Goal: Information Seeking & Learning: Find specific fact

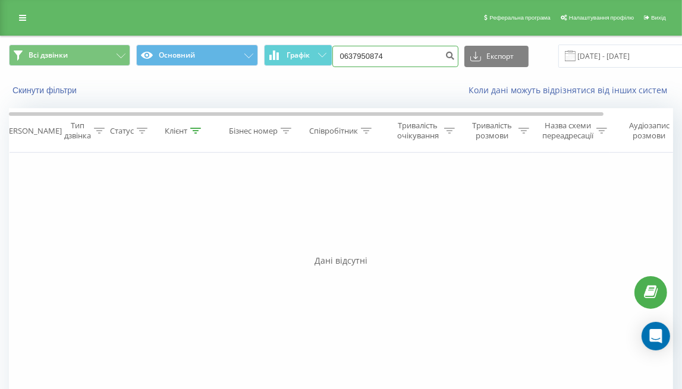
drag, startPoint x: 392, startPoint y: 56, endPoint x: 326, endPoint y: 37, distance: 69.2
click at [326, 37] on div "Всі дзвінки Основний Графік 0637950874 Експорт .csv .xls .xlsx 19.06.2025 - 19.…" at bounding box center [341, 56] width 680 height 40
paste input "(063) 795 08"
type input "0637950874"
drag, startPoint x: 399, startPoint y: 52, endPoint x: 298, endPoint y: 56, distance: 101.1
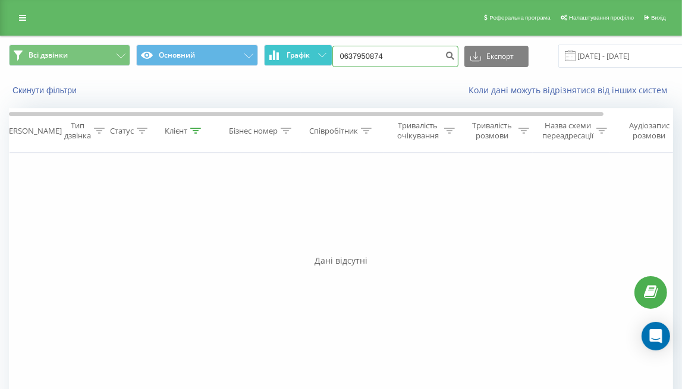
click at [298, 56] on div "Всі дзвінки Основний Графік 0637950874 Експорт .csv .xls .xlsx [DATE] - [DATE]" at bounding box center [341, 56] width 664 height 23
paste input "(093) 160 03 22"
type input "0931600322"
drag, startPoint x: 412, startPoint y: 55, endPoint x: 290, endPoint y: 54, distance: 121.8
click at [290, 54] on div "Всі дзвінки Основний Графік 0931600322 Експорт .csv .xls .xlsx 19.06.2025 - 19.…" at bounding box center [341, 56] width 664 height 23
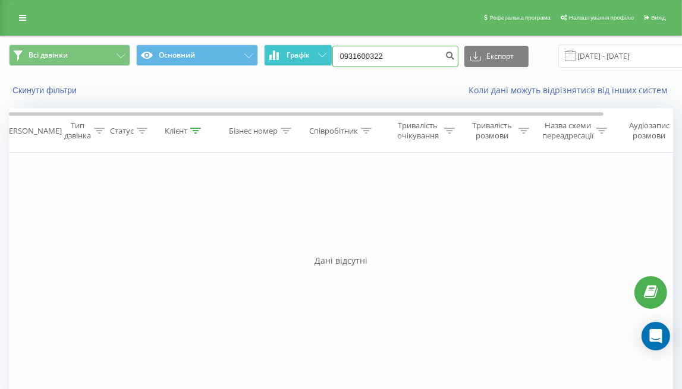
paste input "(099) 204 50 68"
type input "0992045068"
drag, startPoint x: 398, startPoint y: 52, endPoint x: 303, endPoint y: 49, distance: 95.1
click at [303, 49] on div "Всі дзвінки Основний Графік 0992045068 Експорт .csv .xls .xlsx 19.06.2025 - 19.…" at bounding box center [341, 56] width 664 height 23
paste input "(066) 240 47 92"
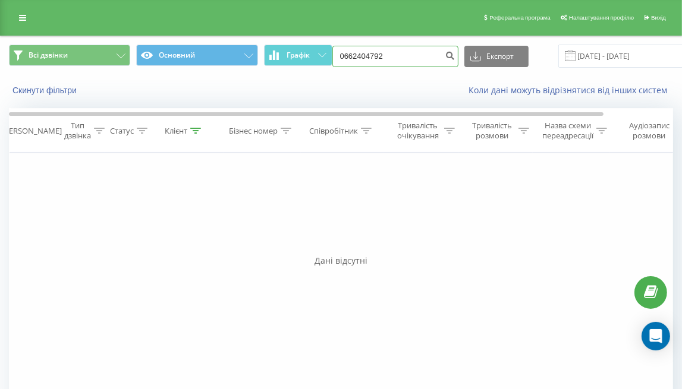
type input "0662404792"
drag, startPoint x: 409, startPoint y: 56, endPoint x: 299, endPoint y: 59, distance: 109.4
click at [299, 59] on div "Всі дзвінки Основний Графік 0662404792 Експорт .csv .xls .xlsx 19.06.2025 - 19.…" at bounding box center [341, 56] width 664 height 23
paste input "(093) 691 14 20"
type input "0936911420"
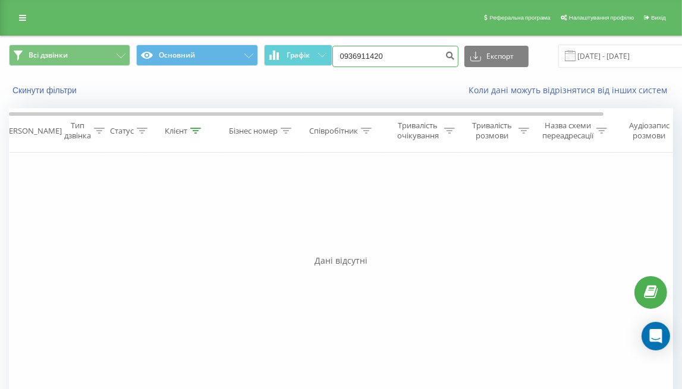
drag, startPoint x: 408, startPoint y: 54, endPoint x: 299, endPoint y: 41, distance: 109.5
click at [299, 41] on div "Всі дзвінки Основний Графік 0936911420 Експорт .csv .xls .xlsx [DATE] - [DATE]" at bounding box center [341, 56] width 680 height 40
paste input "[PHONE_NUMBER]"
type input "0674251308"
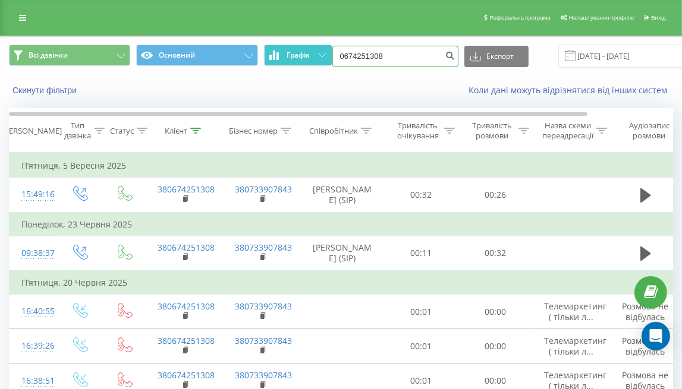
drag, startPoint x: 392, startPoint y: 61, endPoint x: 321, endPoint y: 52, distance: 71.2
click at [321, 52] on div "Всі дзвінки Основний Графік 0674251308 Експорт .csv .xls .xlsx 19.06.2025 - 19.…" at bounding box center [341, 56] width 664 height 23
paste input "(067) 486 81 94"
type input "0674868194"
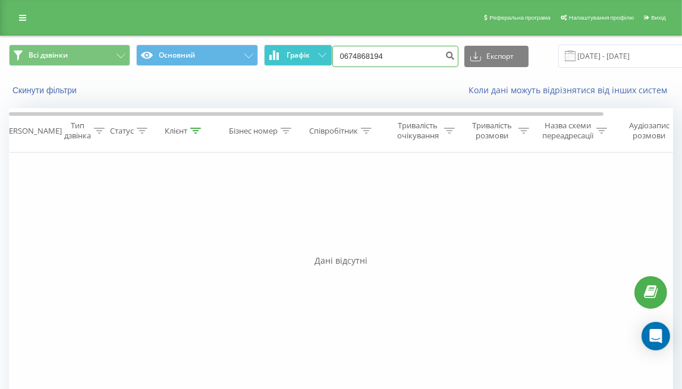
drag, startPoint x: 404, startPoint y: 52, endPoint x: 324, endPoint y: 59, distance: 79.9
click at [324, 59] on div "Всі дзвінки Основний Графік 0674868194 Експорт .csv .xls .xlsx 19.06.2025 - 19.…" at bounding box center [341, 56] width 664 height 23
paste input "(095) 869 51 11"
type input "0958695111"
drag, startPoint x: 393, startPoint y: 58, endPoint x: 330, endPoint y: 58, distance: 63.0
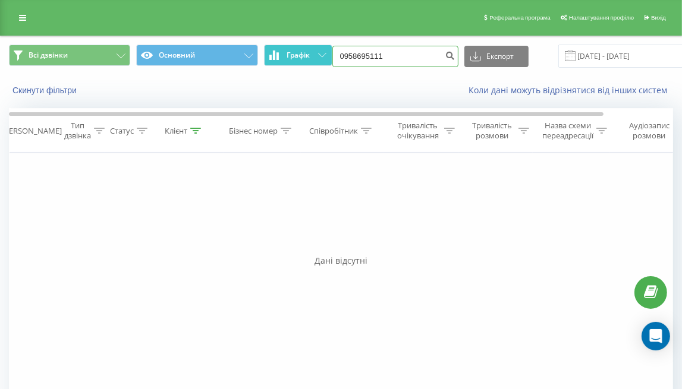
click at [330, 58] on div "Всі дзвінки Основний Графік 0958695111 Експорт .csv .xls .xlsx 19.06.2025 - 19.…" at bounding box center [341, 56] width 664 height 23
paste input "(063) 229 85 76"
type input "0632298576"
drag, startPoint x: 409, startPoint y: 56, endPoint x: 340, endPoint y: 59, distance: 69.0
click at [340, 59] on input "0632298576" at bounding box center [395, 56] width 126 height 21
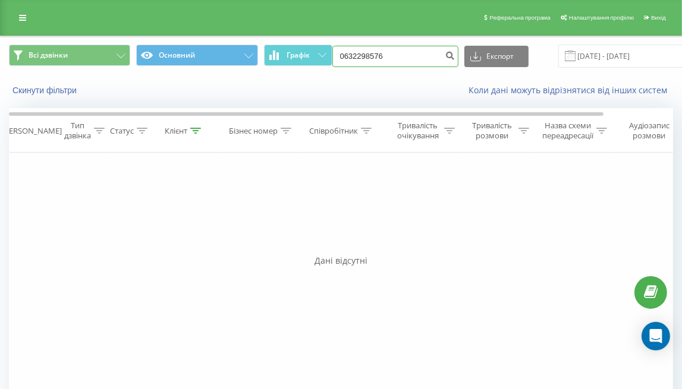
paste input "(093) 197 59 92"
type input "0931975992"
drag, startPoint x: 380, startPoint y: 56, endPoint x: 276, endPoint y: 68, distance: 104.7
click at [276, 68] on div "Всі дзвінки Основний Графік 0931975992 Експорт .csv .xls .xlsx [DATE] - [DATE]" at bounding box center [341, 56] width 680 height 40
paste input "[PHONE_NUMBER]"
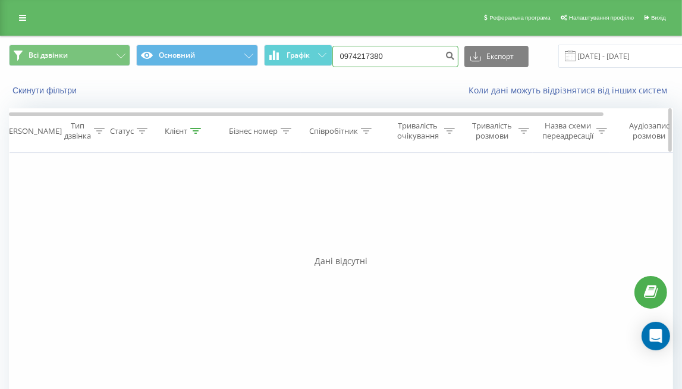
type input "0974217380"
click at [96, 212] on div "Фільтрувати за умовою Дорівнює Введіть значення Скасувати OK Фільтрувати за умо…" at bounding box center [341, 286] width 664 height 267
drag, startPoint x: 399, startPoint y: 59, endPoint x: 302, endPoint y: 68, distance: 97.3
click at [302, 68] on div "Всі дзвінки Основний Графік 0974217380 Експорт .csv .xls .xlsx 19.06.2025 - 19.…" at bounding box center [341, 56] width 680 height 40
paste input "(097) 978 25 05"
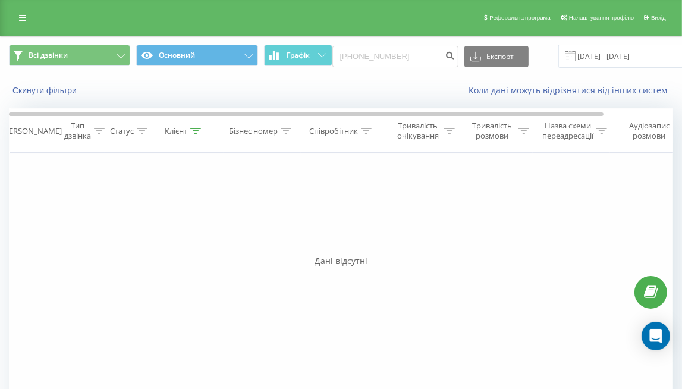
click at [119, 247] on div "Фільтрувати за умовою Дорівнює Введіть значення Скасувати OK Фільтрувати за умо…" at bounding box center [341, 286] width 664 height 267
drag, startPoint x: 414, startPoint y: 55, endPoint x: 307, endPoint y: 72, distance: 107.7
click at [307, 72] on div "Всі дзвінки Основний Графік (097) 978 25 05 Експорт .csv .xls .xlsx 19.06.2025 …" at bounding box center [341, 56] width 680 height 40
paste input "6) 007 62 77"
type input "0960076277"
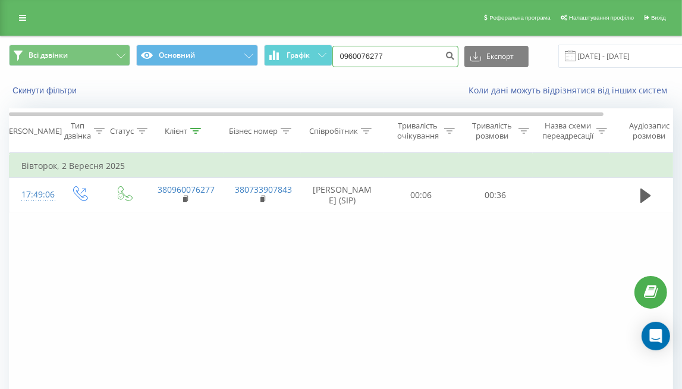
drag, startPoint x: 411, startPoint y: 49, endPoint x: 286, endPoint y: 67, distance: 126.6
click at [286, 67] on div "Всі дзвінки Основний Графік 0960076277 Експорт .csv .xls .xlsx 19.06.2025 - 19.…" at bounding box center [341, 56] width 664 height 23
paste input "(066) 846 80 8"
type input "0668468087"
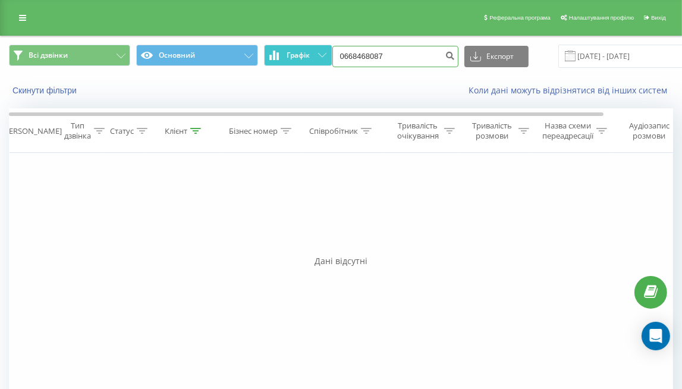
drag, startPoint x: 397, startPoint y: 61, endPoint x: 288, endPoint y: 52, distance: 109.7
click at [288, 52] on div "Всі дзвінки Основний Графік 0668468087 Експорт .csv .xls .xlsx [DATE] - [DATE]" at bounding box center [341, 56] width 664 height 23
paste input "(066) 846 80"
drag, startPoint x: 408, startPoint y: 61, endPoint x: 330, endPoint y: 49, distance: 78.8
click at [330, 49] on div "Всі дзвінки Основний Графік [PHONE_NUMBER] Експорт .csv .xls .xlsx [DATE] - [DA…" at bounding box center [341, 56] width 664 height 23
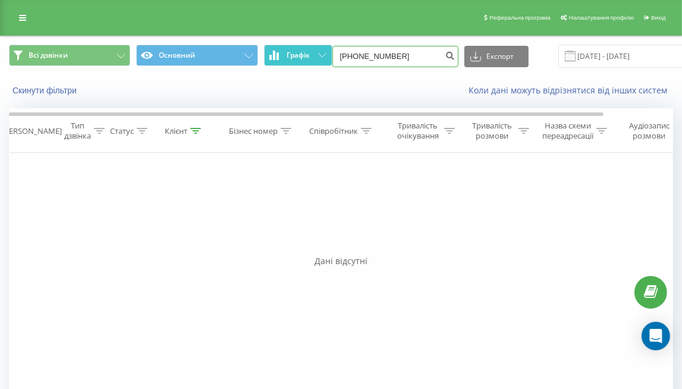
paste input "50) 277 16 36"
type input "0502771636"
drag, startPoint x: 388, startPoint y: 49, endPoint x: 297, endPoint y: 43, distance: 91.1
click at [297, 43] on div "Всі дзвінки Основний Графік 0502771636 Експорт .csv .xls .xlsx 19.06.2025 - 19.…" at bounding box center [341, 56] width 680 height 40
paste input "(066) 420 83 01"
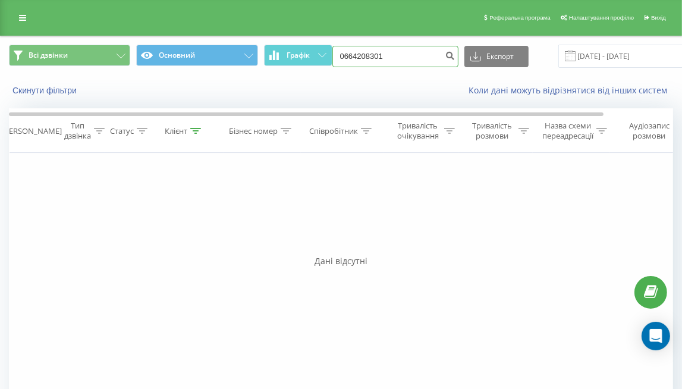
type input "0664208301"
drag, startPoint x: 392, startPoint y: 50, endPoint x: 326, endPoint y: 52, distance: 66.0
click at [326, 52] on div "Всі дзвінки Основний Графік 0664208301 Експорт .csv .xls .xlsx 19.06.2025 - 19.…" at bounding box center [341, 56] width 664 height 23
paste input "(063) 504 98 94"
type input "0635049894"
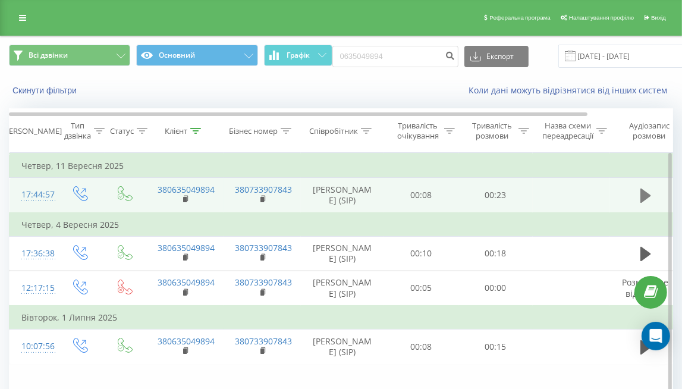
click at [646, 195] on icon at bounding box center [645, 195] width 11 height 14
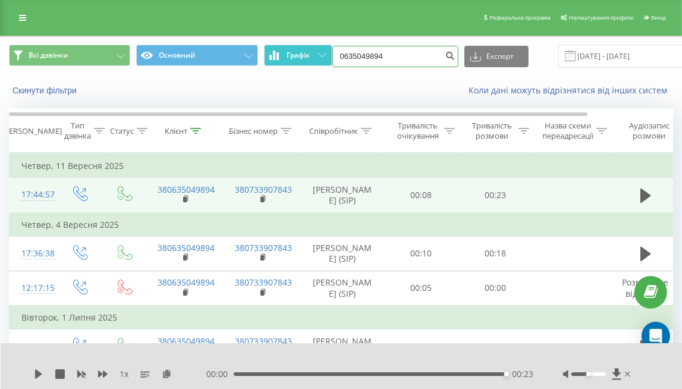
drag, startPoint x: 409, startPoint y: 50, endPoint x: 313, endPoint y: 59, distance: 96.1
click at [313, 59] on div "Всі дзвінки Основний Графік 0635049894 Експорт .csv .xls .xlsx 19.06.2025 - 19.…" at bounding box center [341, 56] width 664 height 23
drag, startPoint x: 404, startPoint y: 55, endPoint x: 304, endPoint y: 33, distance: 102.2
click at [304, 33] on div "Реферальна програма Налаштування профілю Вихід Всі дзвінки Основний Графік 0635…" at bounding box center [341, 232] width 682 height 465
paste input "(063) 966 37 22"
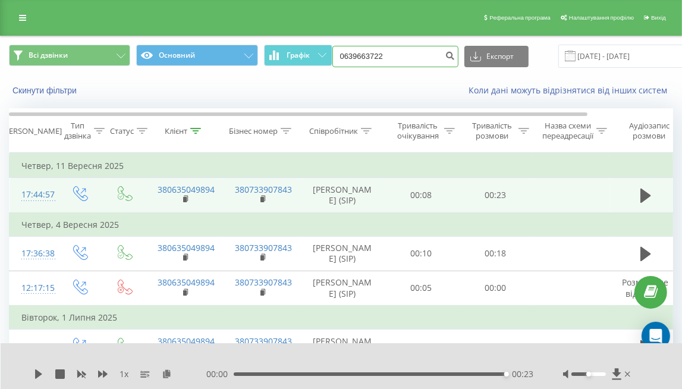
type input "0639663722"
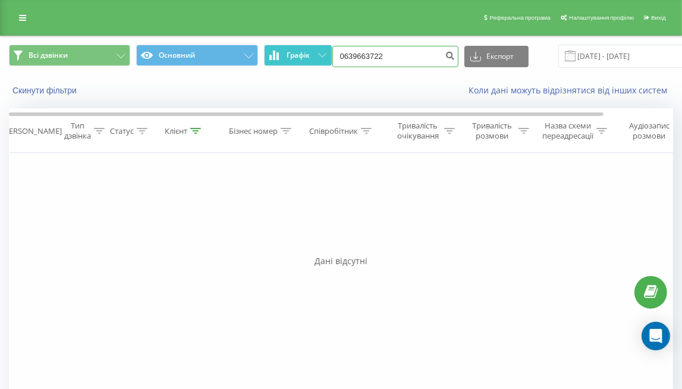
drag, startPoint x: 405, startPoint y: 49, endPoint x: 330, endPoint y: 54, distance: 75.1
click at [330, 54] on div "Всі дзвінки Основний Графік 0639663722 Експорт .csv .xls .xlsx [DATE] - [DATE]" at bounding box center [341, 56] width 664 height 23
paste input "[PHONE_NUMBER]"
type input "0688584990"
drag, startPoint x: 389, startPoint y: 55, endPoint x: 312, endPoint y: 44, distance: 78.1
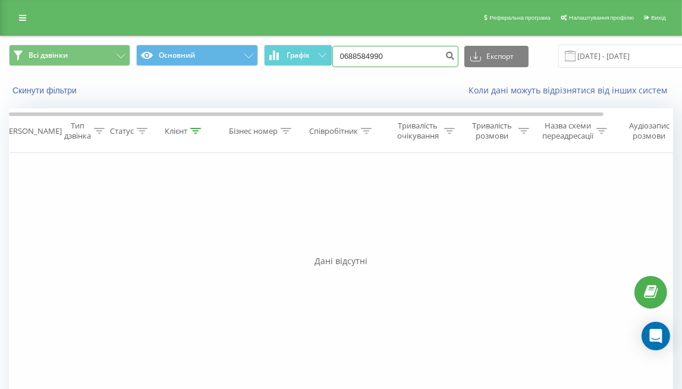
click at [314, 45] on div "Всі дзвінки Основний Графік 0688584990 Експорт .csv .xls .xlsx [DATE] - [DATE]" at bounding box center [341, 56] width 664 height 23
paste input "[PHONE_NUMBER]"
type input "0933429827"
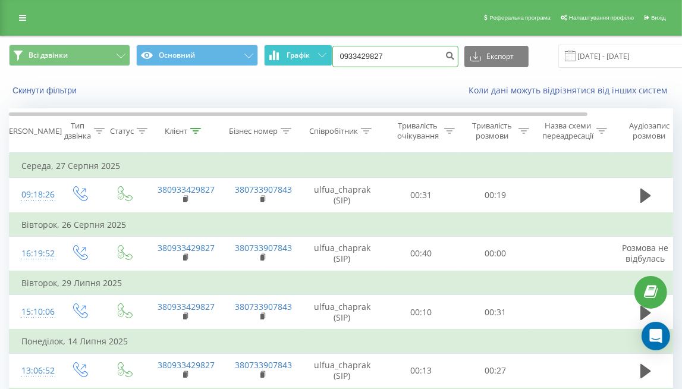
drag, startPoint x: 364, startPoint y: 53, endPoint x: 323, endPoint y: 59, distance: 40.9
click at [323, 59] on div "Всі дзвінки Основний Графік 0933429827 Експорт .csv .xls .xlsx 19.06.2025 - 19.…" at bounding box center [341, 56] width 664 height 23
paste input "67) 565 25 24"
type input "0675652524"
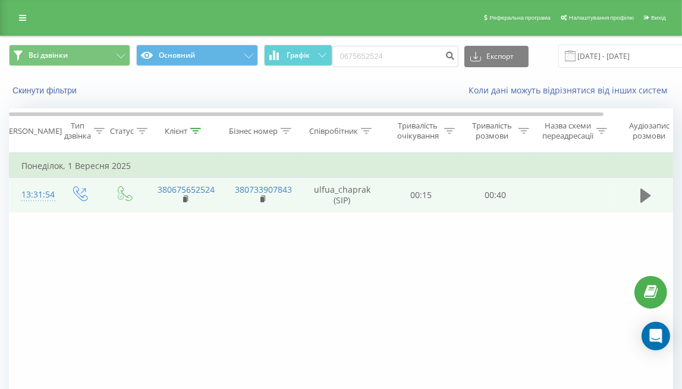
click at [642, 195] on icon at bounding box center [645, 195] width 11 height 14
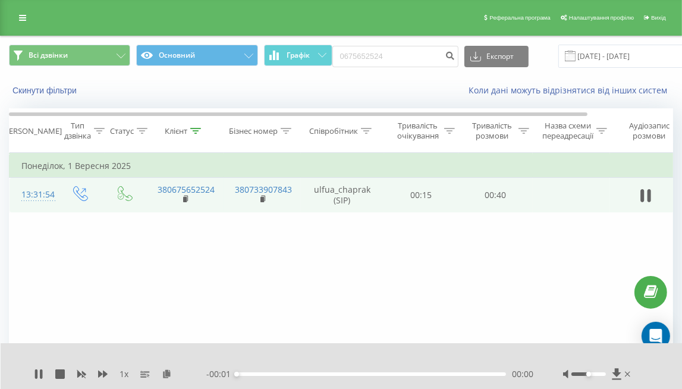
click at [346, 371] on div "- 00:01 00:00 00:00" at bounding box center [369, 374] width 327 height 12
click at [346, 374] on div "00:00" at bounding box center [370, 374] width 269 height 4
click at [642, 188] on icon at bounding box center [645, 195] width 11 height 17
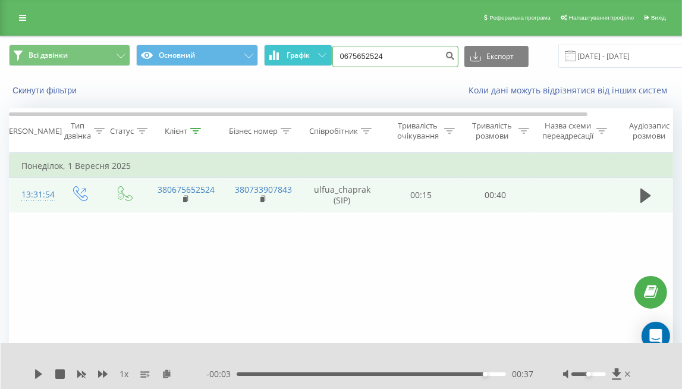
drag, startPoint x: 387, startPoint y: 59, endPoint x: 325, endPoint y: 51, distance: 62.3
click at [325, 51] on div "Всі дзвінки Основний Графік 0675652524 Експорт .csv .xls .xlsx 19.06.2025 - 19.…" at bounding box center [341, 56] width 664 height 23
paste input "(067) 562 94 95"
type input "0675629495"
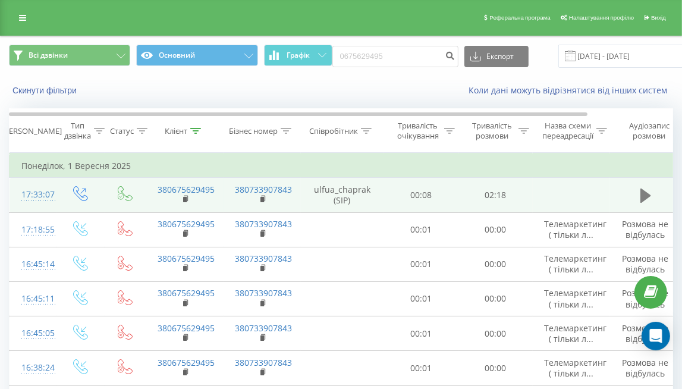
click at [640, 194] on icon at bounding box center [645, 195] width 11 height 14
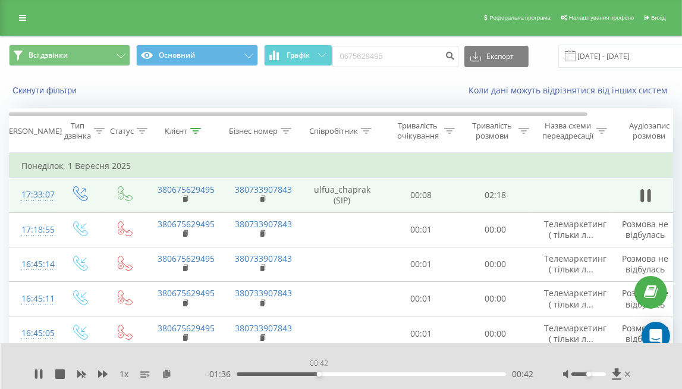
click at [318, 374] on div "00:42" at bounding box center [370, 374] width 269 height 4
click at [358, 373] on div "00:43" at bounding box center [370, 374] width 269 height 4
click at [395, 374] on div "01:03" at bounding box center [370, 374] width 269 height 4
click at [33, 380] on div "1 x - 00:02 02:15 02:15" at bounding box center [342, 366] width 682 height 46
click at [34, 377] on icon at bounding box center [39, 374] width 10 height 10
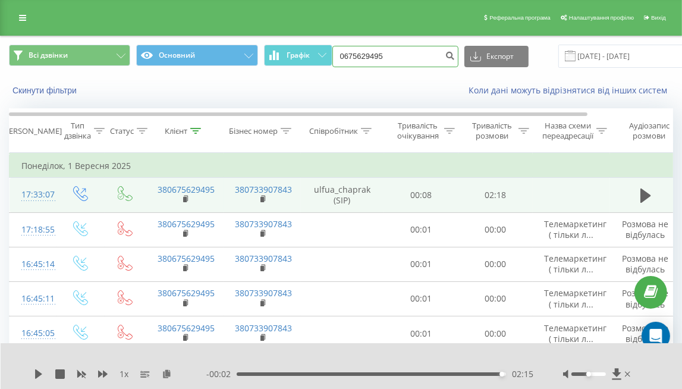
drag, startPoint x: 361, startPoint y: 62, endPoint x: 302, endPoint y: 70, distance: 59.4
click at [302, 70] on div "Всі дзвінки Основний Графік 0675629495 Експорт .csv .xls .xlsx [DATE] - [DATE]" at bounding box center [341, 56] width 680 height 40
paste input "(097) 403 21 37"
type input "0974032137"
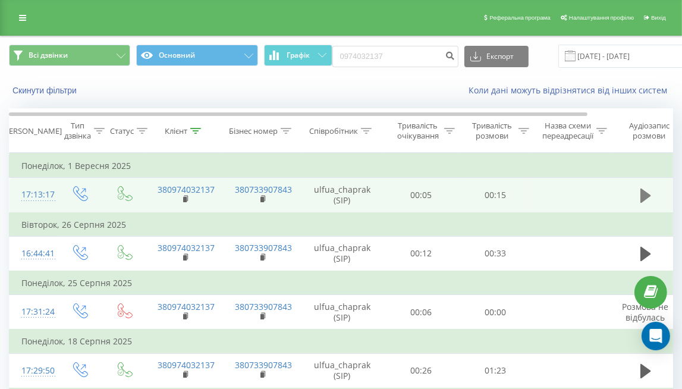
click at [645, 194] on icon at bounding box center [645, 195] width 11 height 14
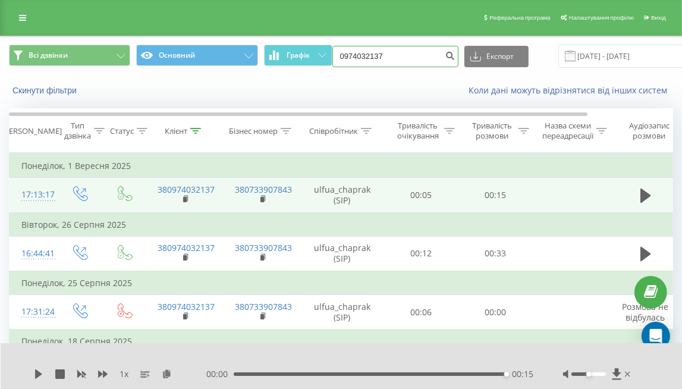
drag, startPoint x: 398, startPoint y: 50, endPoint x: 334, endPoint y: 54, distance: 63.7
click at [335, 56] on input "0974032137" at bounding box center [395, 56] width 126 height 21
paste input "(096) 574 19 26"
type input "0965741926"
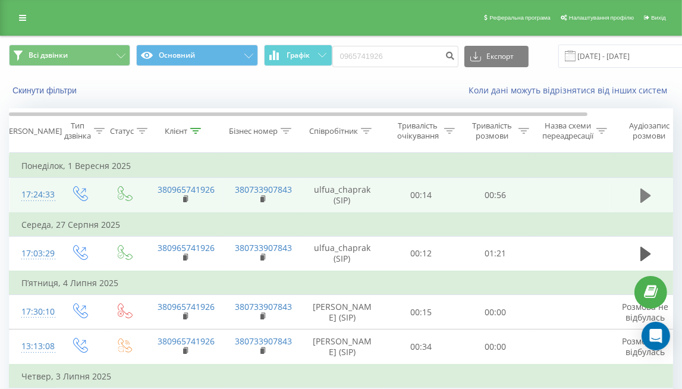
click at [640, 195] on icon at bounding box center [645, 195] width 11 height 14
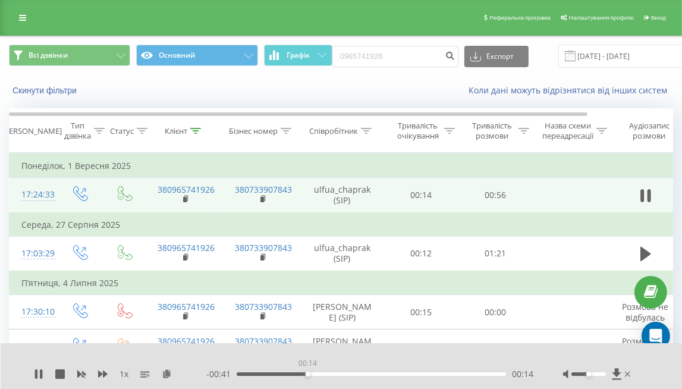
click at [307, 374] on div "00:14" at bounding box center [370, 374] width 269 height 4
click at [354, 371] on div "- 00:40 00:15 00:15" at bounding box center [369, 374] width 327 height 12
click at [360, 372] on div "00:15" at bounding box center [370, 374] width 269 height 4
click at [406, 374] on div "00:27" at bounding box center [370, 374] width 269 height 4
click at [34, 374] on icon at bounding box center [39, 374] width 10 height 10
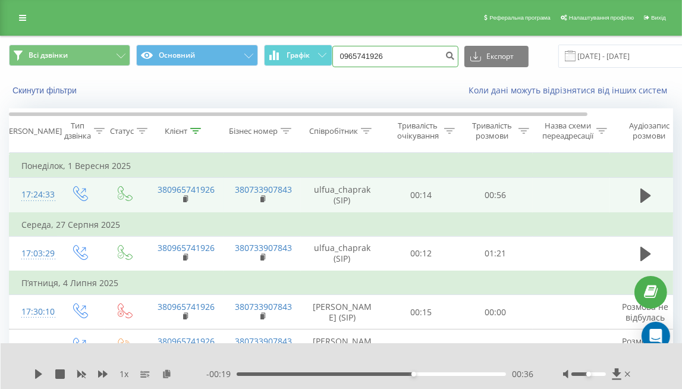
drag, startPoint x: 393, startPoint y: 51, endPoint x: 327, endPoint y: 41, distance: 66.7
click at [327, 41] on div "Всі дзвінки Основний Графік 0965741926 Експорт .csv .xls .xlsx 19.06.2025 - 19.…" at bounding box center [341, 56] width 680 height 40
paste input "(093) 108 58 90"
type input "0931085890"
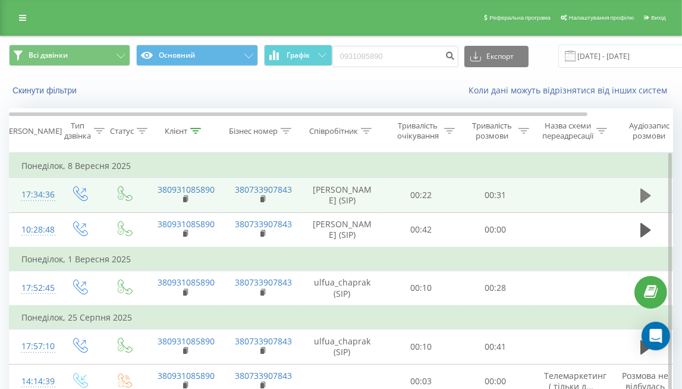
click at [646, 201] on icon at bounding box center [645, 195] width 11 height 17
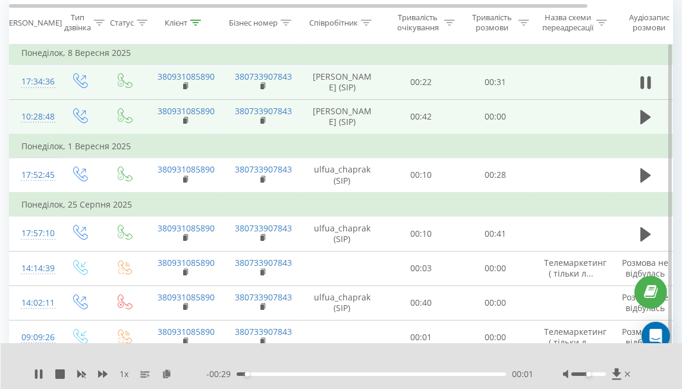
scroll to position [119, 0]
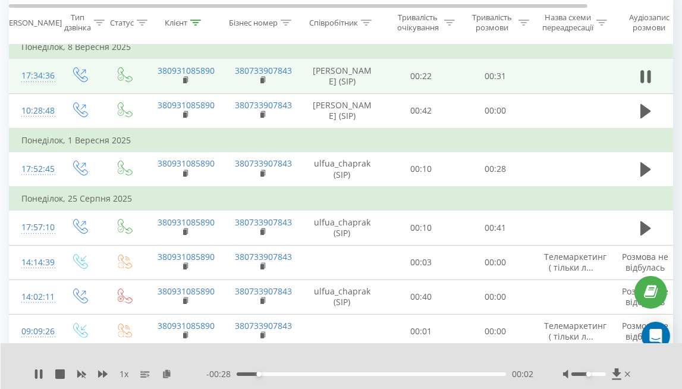
click at [318, 374] on div "00:02" at bounding box center [370, 374] width 269 height 4
click at [369, 375] on div "00:15" at bounding box center [370, 374] width 269 height 4
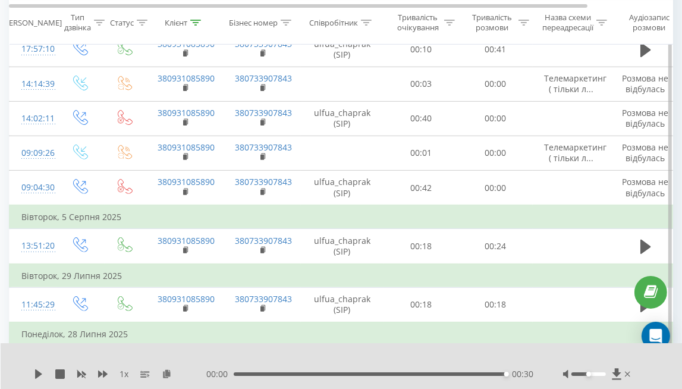
scroll to position [0, 0]
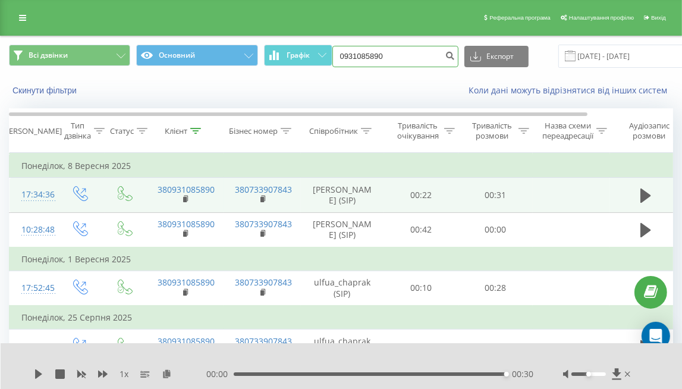
drag, startPoint x: 400, startPoint y: 58, endPoint x: 258, endPoint y: 62, distance: 142.7
click at [258, 62] on div "Всі дзвінки Основний Графік 0931085890 Експорт .csv .xls .xlsx 19.06.2025 - 19.…" at bounding box center [341, 56] width 664 height 23
paste input "(068) 731 42 71"
type input "0687314271"
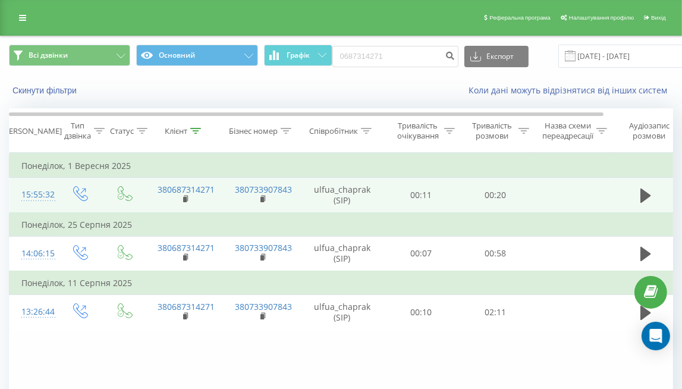
click at [635, 195] on td at bounding box center [645, 195] width 71 height 35
click at [642, 196] on icon at bounding box center [645, 195] width 11 height 14
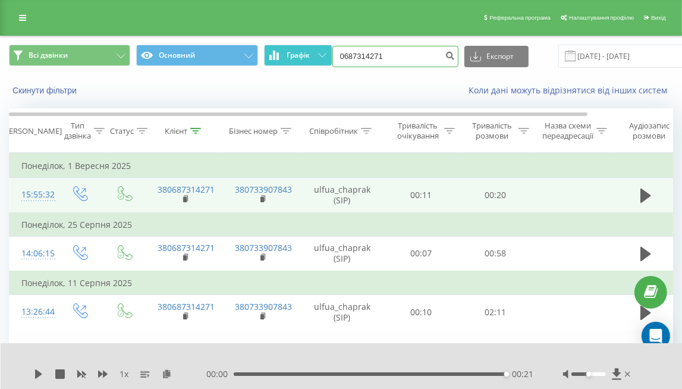
drag, startPoint x: 389, startPoint y: 62, endPoint x: 328, endPoint y: 54, distance: 61.2
click at [328, 54] on div "Всі дзвінки Основний Графік 0687314271 Експорт .csv .xls .xlsx 19.06.2025 - 19.…" at bounding box center [341, 56] width 664 height 23
paste input "(095) 675 07 29"
type input "0956750729"
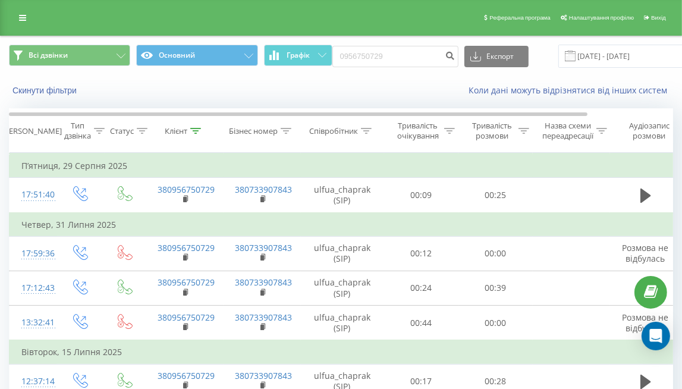
click at [106, 99] on div "Скинути фільтри Коли дані можуть відрізнятися вiд інших систем" at bounding box center [341, 90] width 680 height 29
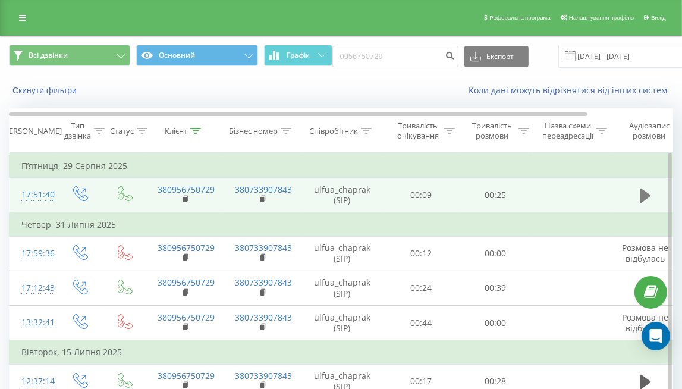
click at [646, 192] on icon at bounding box center [645, 195] width 11 height 14
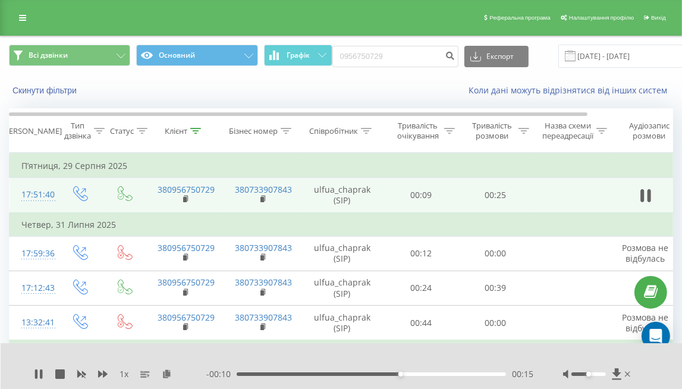
click at [112, 100] on div "Скинути фільтри Коли дані можуть відрізнятися вiд інших систем" at bounding box center [341, 90] width 680 height 29
click at [37, 366] on div "1 x 00:00 00:26 00:26" at bounding box center [342, 366] width 682 height 46
click at [40, 374] on icon at bounding box center [38, 374] width 7 height 10
click at [503, 374] on div "00:25" at bounding box center [504, 373] width 5 height 5
drag, startPoint x: 499, startPoint y: 374, endPoint x: 490, endPoint y: 375, distance: 8.9
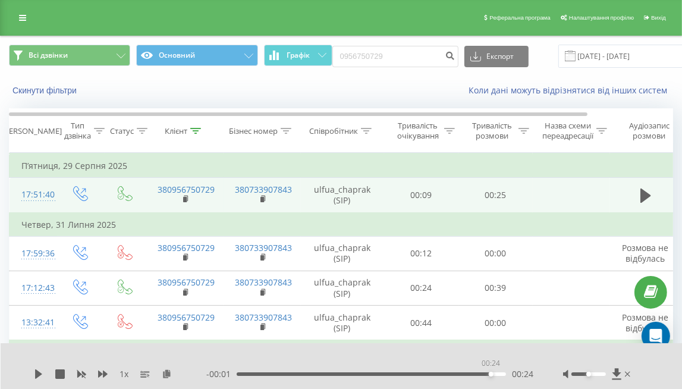
click at [490, 375] on div "00:24" at bounding box center [370, 374] width 269 height 4
click at [39, 369] on icon at bounding box center [39, 374] width 10 height 10
click at [437, 370] on div "00:00 00:26 00:26" at bounding box center [369, 374] width 327 height 12
click at [439, 373] on div "00:26" at bounding box center [370, 374] width 272 height 4
click at [43, 371] on icon at bounding box center [39, 374] width 10 height 10
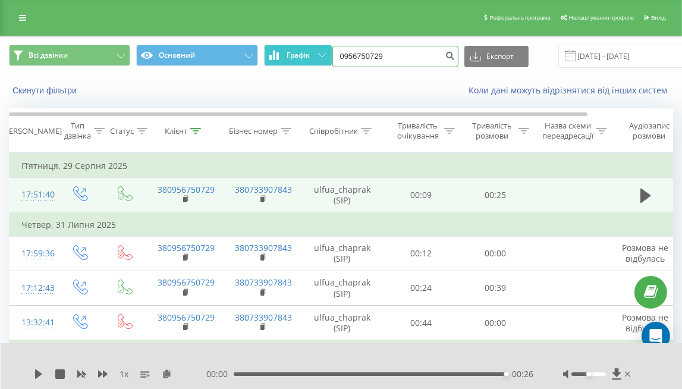
drag, startPoint x: 335, startPoint y: 56, endPoint x: 321, endPoint y: 51, distance: 14.1
click at [321, 51] on div "Всі дзвінки Основний Графік 0956750729 Експорт .csv .xls .xlsx 19.06.2025 - 19.…" at bounding box center [341, 56] width 664 height 23
paste input "(068) 865 28 67"
type input "0688652867"
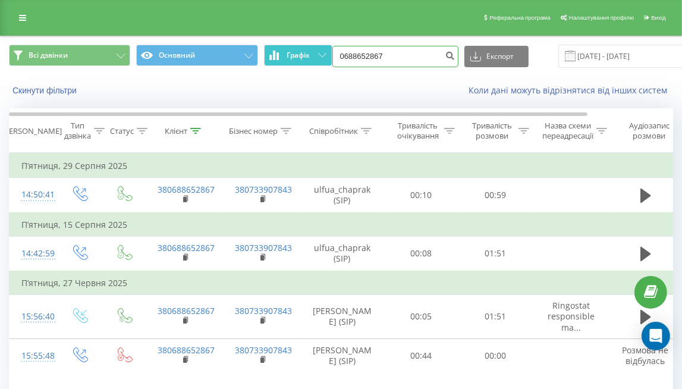
drag, startPoint x: 369, startPoint y: 57, endPoint x: 304, endPoint y: 59, distance: 64.8
click at [304, 59] on div "Всі дзвінки Основний Графік 0688652867 Експорт .csv .xls .xlsx 19.06.2025 - 19.…" at bounding box center [341, 56] width 664 height 23
paste input "(093) 780 13 00"
type input "0937801300"
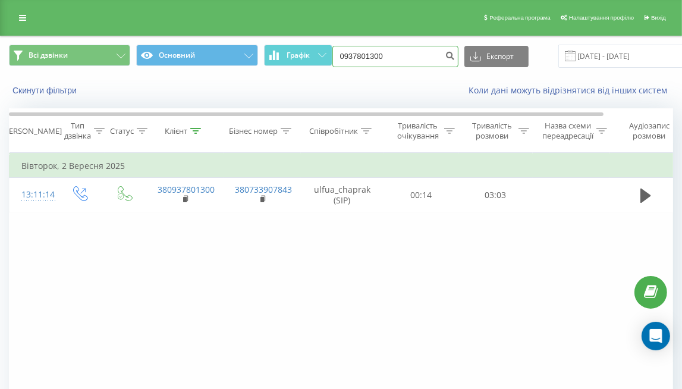
drag, startPoint x: 404, startPoint y: 56, endPoint x: 340, endPoint y: 55, distance: 63.6
click at [340, 55] on input "0937801300" at bounding box center [395, 56] width 126 height 21
paste input "(093) 410 13 15"
type input "0934101315"
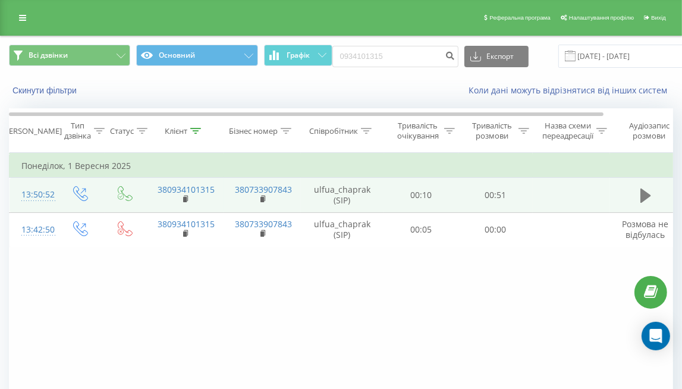
click at [636, 191] on button at bounding box center [645, 196] width 18 height 18
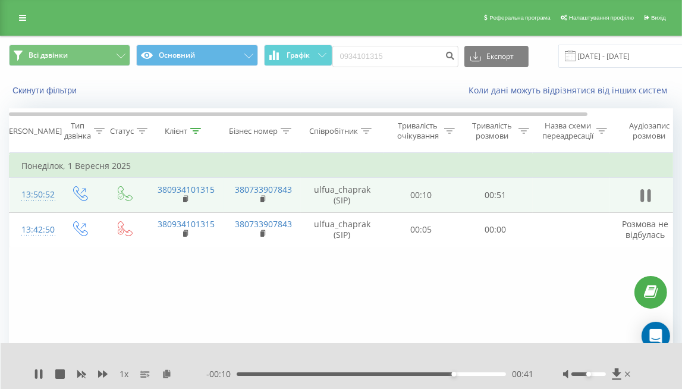
click at [638, 197] on button at bounding box center [645, 196] width 18 height 18
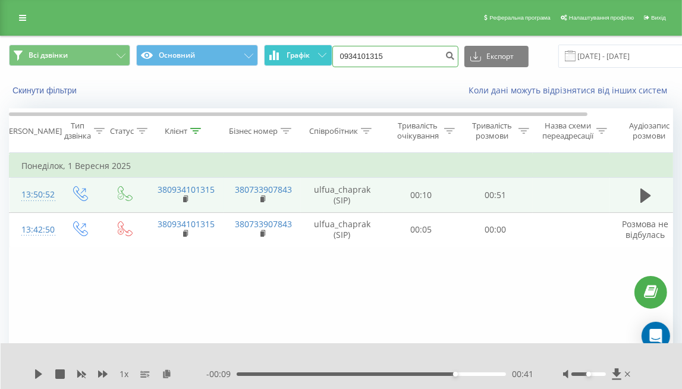
drag, startPoint x: 387, startPoint y: 55, endPoint x: 320, endPoint y: 56, distance: 67.2
click at [320, 56] on div "Всі дзвінки Основний Графік 0934101315 Експорт .csv .xls .xlsx [DATE] - [DATE]" at bounding box center [341, 56] width 664 height 23
paste input "[PHONE_NUMBER]"
type input "0679181133"
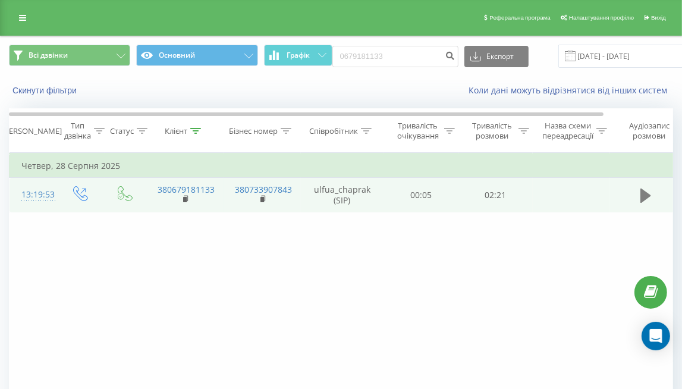
click at [642, 198] on icon at bounding box center [645, 195] width 11 height 14
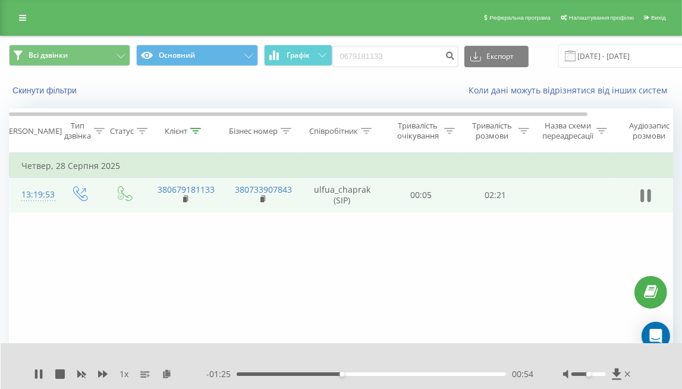
click at [640, 195] on icon at bounding box center [645, 195] width 11 height 17
drag, startPoint x: 406, startPoint y: 55, endPoint x: 337, endPoint y: 51, distance: 69.6
click at [337, 52] on input "0679181133" at bounding box center [395, 56] width 126 height 21
paste input "(063) 192 92 24"
type input "0631929224"
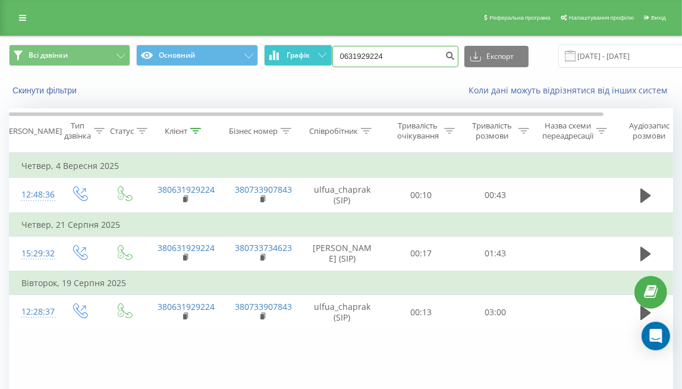
drag, startPoint x: 395, startPoint y: 52, endPoint x: 321, endPoint y: 48, distance: 73.8
click at [321, 48] on div "Всі дзвінки Основний Графік 0631929224 Експорт .csv .xls .xlsx 19.06.2025 - 19.…" at bounding box center [341, 56] width 664 height 23
paste input "(067) 679 06 60"
type input "0676790660"
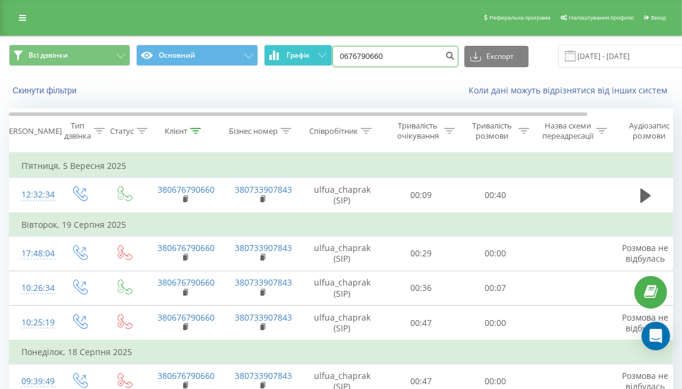
drag, startPoint x: 381, startPoint y: 67, endPoint x: 317, endPoint y: 61, distance: 65.0
click at [317, 61] on div "Всі дзвінки Основний Графік 0676790660 Експорт .csv .xls .xlsx 19.06.2025 - 19.…" at bounding box center [341, 56] width 664 height 23
paste input "(099) 668 44 03"
type input "0996684403"
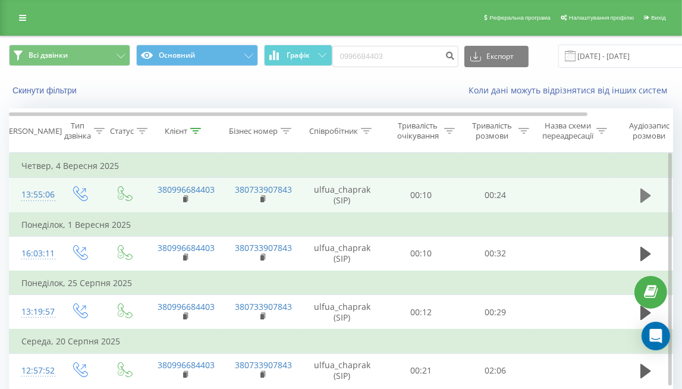
click at [641, 195] on icon at bounding box center [645, 195] width 11 height 14
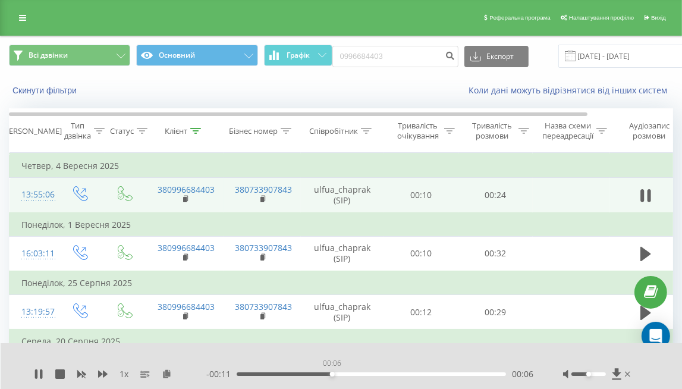
click at [332, 373] on div "00:06" at bounding box center [370, 374] width 269 height 4
click at [424, 373] on div "00:07" at bounding box center [370, 374] width 269 height 4
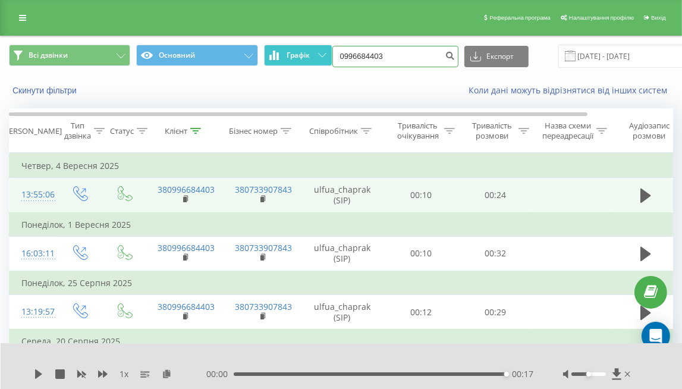
drag, startPoint x: 417, startPoint y: 61, endPoint x: 323, endPoint y: 52, distance: 94.4
click at [323, 52] on div "Всі дзвінки Основний Графік 0996684403 Експорт .csv .xls .xlsx [DATE] - [DATE]" at bounding box center [341, 56] width 664 height 23
paste input "[PHONE_NUMBER]"
type input "0638851677"
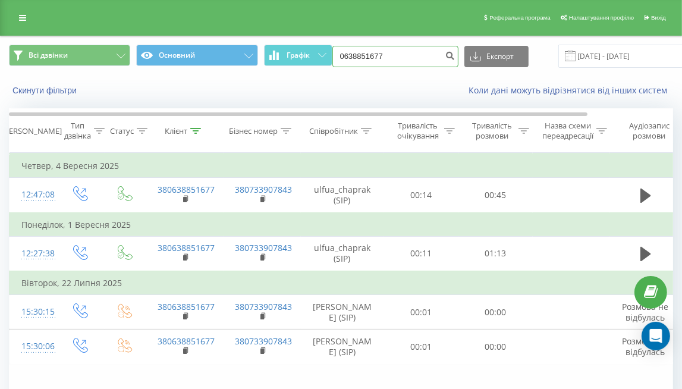
drag, startPoint x: 421, startPoint y: 61, endPoint x: 304, endPoint y: 71, distance: 117.5
click at [304, 70] on div "Всі дзвінки Основний Графік 0638851677 Експорт .csv .xls .xlsx 19.06.2025 - 19.…" at bounding box center [341, 56] width 680 height 40
paste input "(066) 216 04 43"
type input "0662160443"
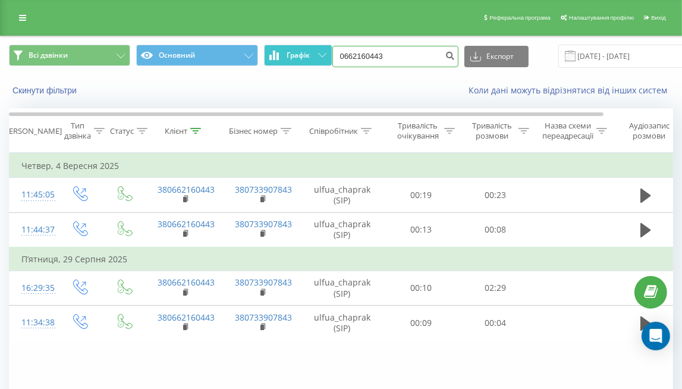
drag, startPoint x: 403, startPoint y: 60, endPoint x: 277, endPoint y: 54, distance: 126.7
click at [277, 54] on div "Всі дзвінки Основний Графік 0662160443 Експорт .csv .xls .xlsx [DATE] - [DATE]" at bounding box center [341, 56] width 664 height 23
paste input "[PHONE_NUMBER]"
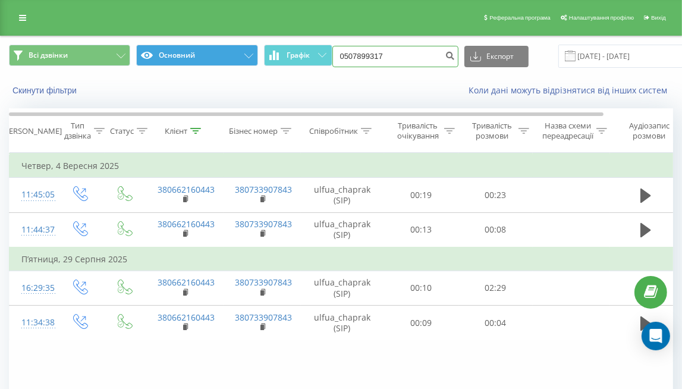
type input "0507899317"
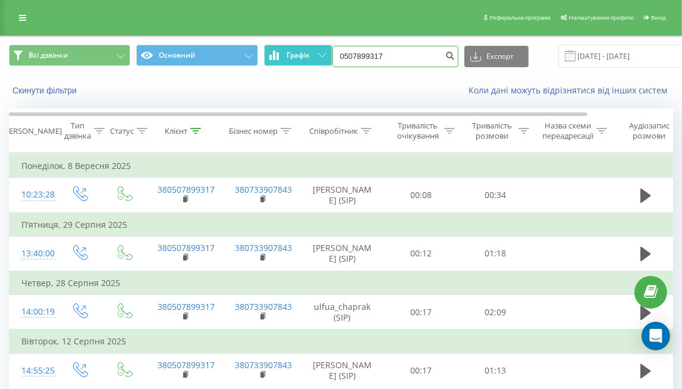
drag, startPoint x: 400, startPoint y: 56, endPoint x: 321, endPoint y: 49, distance: 80.0
click at [321, 49] on div "Всі дзвінки Основний Графік 0507899317 Експорт .csv .xls .xlsx [DATE] - [DATE]" at bounding box center [341, 56] width 664 height 23
paste input "[PHONE_NUMBER]"
type input "0976433226"
drag, startPoint x: 386, startPoint y: 53, endPoint x: 332, endPoint y: 52, distance: 54.7
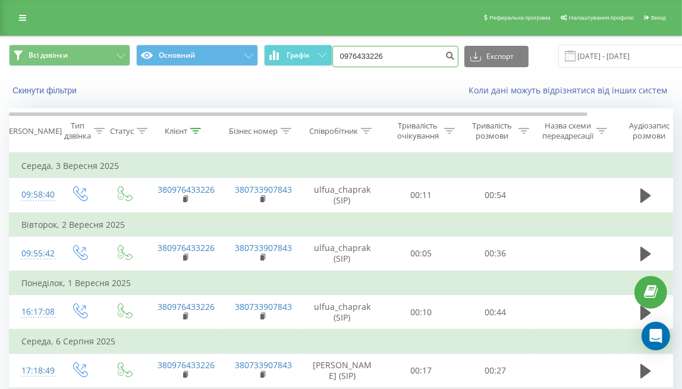
click at [332, 52] on input "0976433226" at bounding box center [395, 56] width 126 height 21
paste input "(093) 520 20 94"
type input "0935202094"
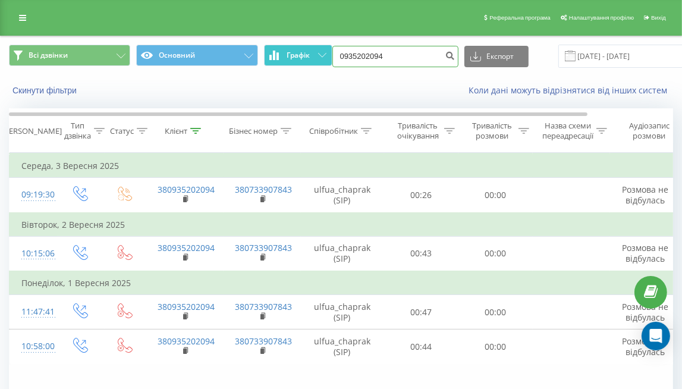
drag, startPoint x: 392, startPoint y: 56, endPoint x: 311, endPoint y: 49, distance: 80.5
click at [311, 49] on div "Всі дзвінки Основний Графік 0935202094 Експорт .csv .xls .xlsx 19.06.2025 - 19.…" at bounding box center [341, 56] width 664 height 23
paste input "(096) 039 39 00"
type input "0960393900"
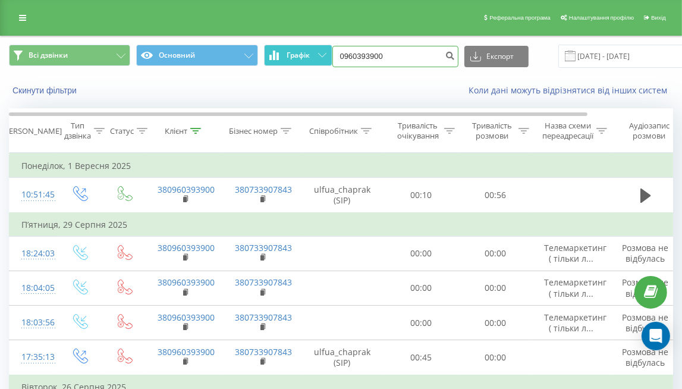
drag, startPoint x: 398, startPoint y: 65, endPoint x: 329, endPoint y: 52, distance: 70.0
click at [329, 52] on div "Всі дзвінки Основний Графік 0960393900 Експорт .csv .xls .xlsx [DATE] - [DATE]" at bounding box center [341, 56] width 664 height 23
paste input "[PHONE_NUMBER]"
type input "0967991176"
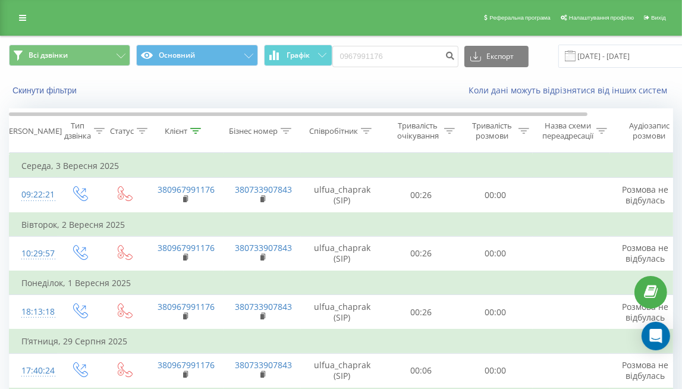
click at [114, 90] on div "Скинути фільтри" at bounding box center [128, 90] width 255 height 12
drag, startPoint x: 402, startPoint y: 47, endPoint x: 313, endPoint y: 40, distance: 89.4
click at [313, 40] on div "Всі дзвінки Основний Графік 0967991176 Експорт .csv .xls .xlsx 19.06.2025 - 19.…" at bounding box center [341, 56] width 680 height 40
paste input "(050) 288 61 17"
type input "0502886117"
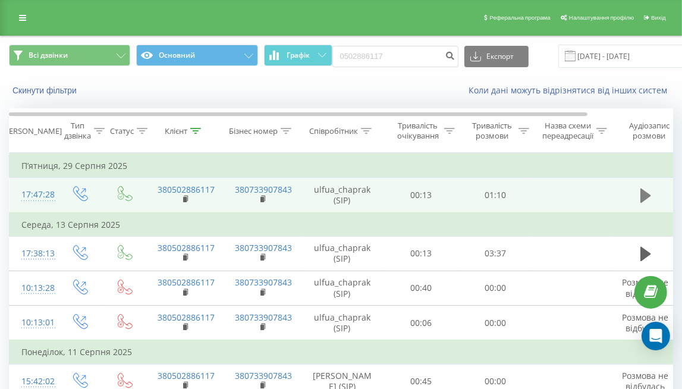
click at [641, 200] on icon at bounding box center [645, 195] width 11 height 14
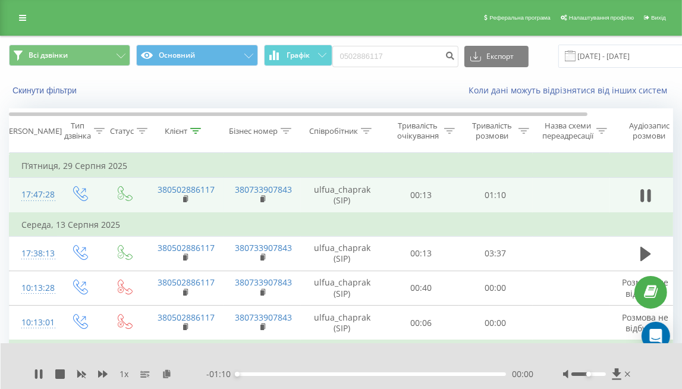
click at [347, 373] on div "00:00" at bounding box center [370, 374] width 269 height 4
click at [403, 373] on div "00:43" at bounding box center [370, 374] width 269 height 4
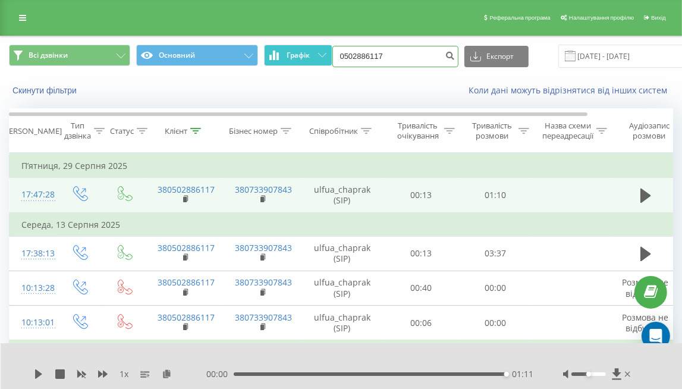
drag, startPoint x: 402, startPoint y: 58, endPoint x: 307, endPoint y: 49, distance: 96.1
click at [307, 49] on div "Всі дзвінки Основний Графік 0502886117 Експорт .csv .xls .xlsx 19.06.2025 - 19.…" at bounding box center [341, 56] width 664 height 23
paste input "(097) 118 89 44"
type input "0971188944"
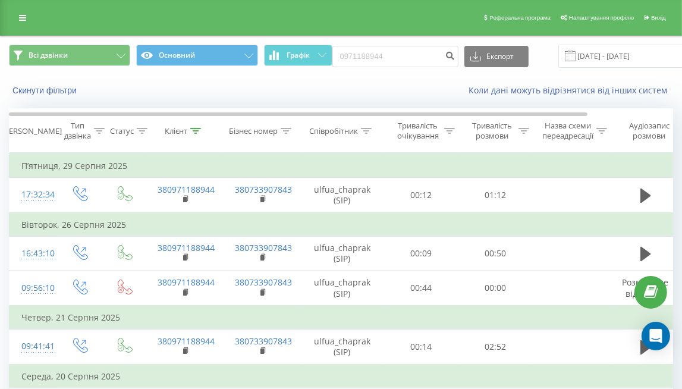
click at [112, 97] on div "Скинути фільтри Коли дані можуть відрізнятися вiд інших систем" at bounding box center [341, 90] width 680 height 29
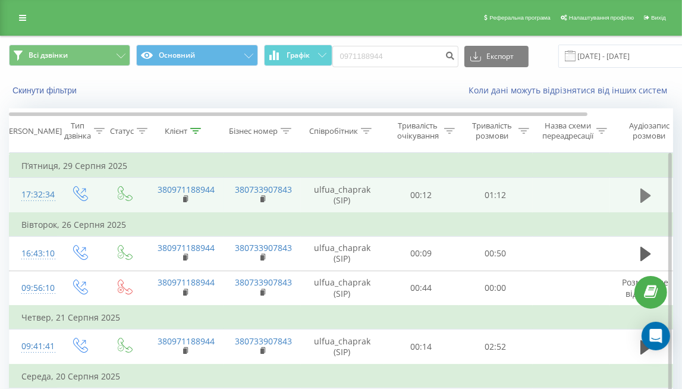
click at [652, 190] on button at bounding box center [645, 196] width 18 height 18
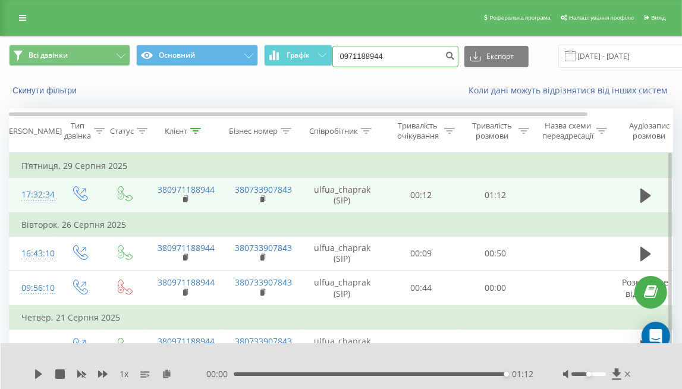
drag, startPoint x: 398, startPoint y: 57, endPoint x: 309, endPoint y: 39, distance: 90.4
click at [309, 39] on div "Всі дзвінки Основний Графік 0971188944 Експорт .csv .xls .xlsx [DATE] - [DATE]" at bounding box center [341, 56] width 680 height 40
paste input "[PHONE_NUMBER]"
type input "0991706408"
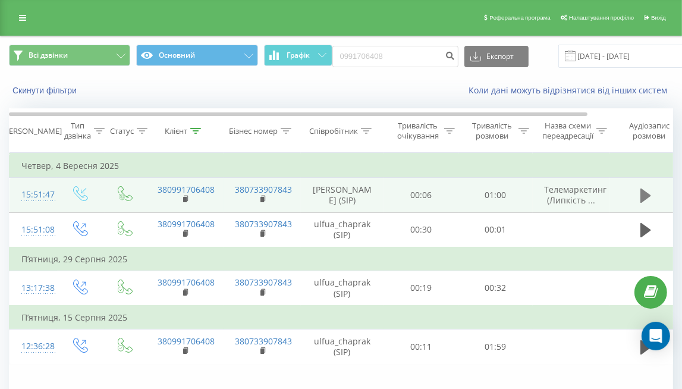
click at [647, 190] on icon at bounding box center [645, 195] width 11 height 17
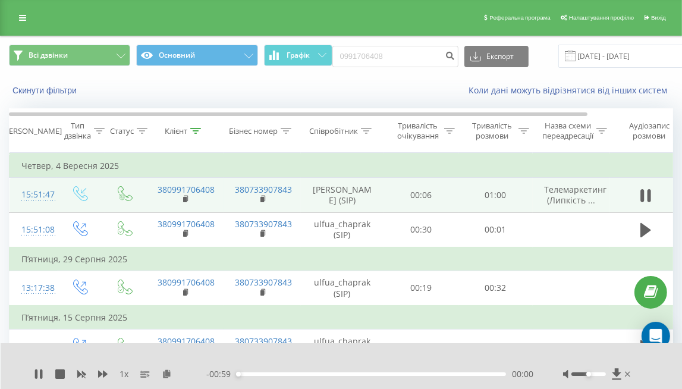
click at [330, 370] on div "- 00:59 00:00 00:00" at bounding box center [369, 374] width 327 height 12
click at [337, 376] on div "- 00:59 00:00 00:00" at bounding box center [369, 374] width 327 height 12
click at [344, 370] on div "- 00:58 00:01 00:01" at bounding box center [369, 374] width 327 height 12
click at [346, 374] on div "00:01" at bounding box center [370, 374] width 269 height 4
click at [406, 373] on div "00:26" at bounding box center [370, 374] width 269 height 4
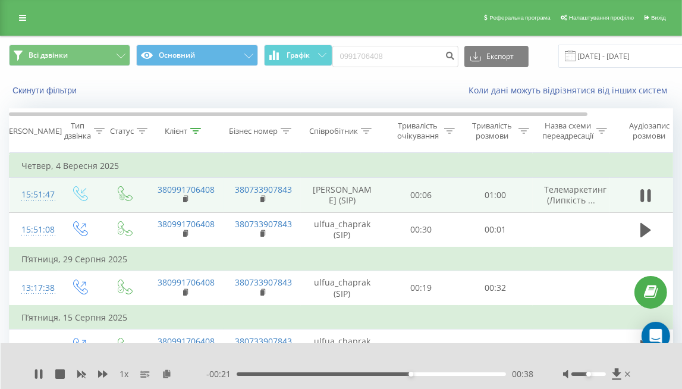
click at [444, 374] on div "00:38" at bounding box center [370, 374] width 269 height 4
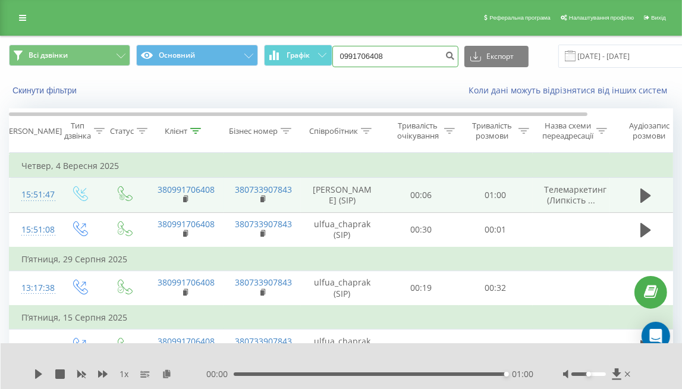
drag, startPoint x: 401, startPoint y: 52, endPoint x: 305, endPoint y: 30, distance: 98.6
click at [305, 30] on div "Реферальна програма Налаштування профілю Вихід Всі дзвінки Основний Графік 0991…" at bounding box center [341, 232] width 682 height 465
paste input "(097) 457 54 5"
type input "0974575458"
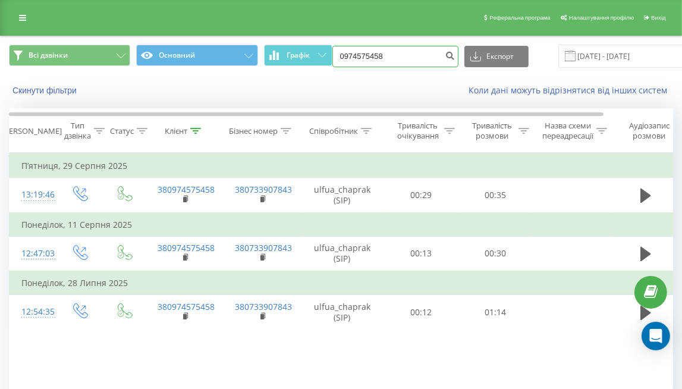
drag, startPoint x: 404, startPoint y: 56, endPoint x: 320, endPoint y: 43, distance: 84.8
click at [320, 43] on div "Всі дзвінки Основний Графік 0974575458 Експорт .csv .xls .xlsx [DATE] - [DATE]" at bounding box center [341, 56] width 680 height 40
paste input "[PHONE_NUMBER]"
type input "0679183536"
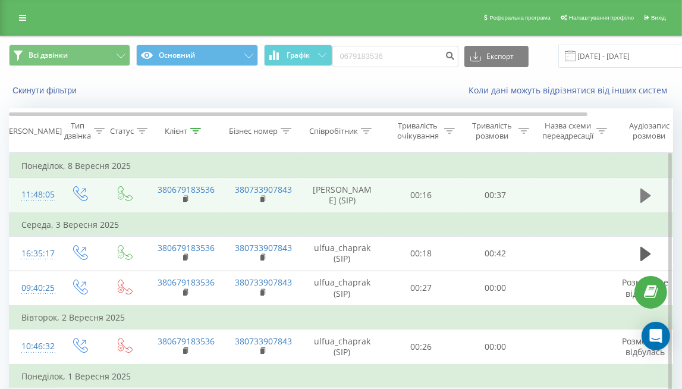
click at [647, 203] on icon at bounding box center [645, 195] width 11 height 14
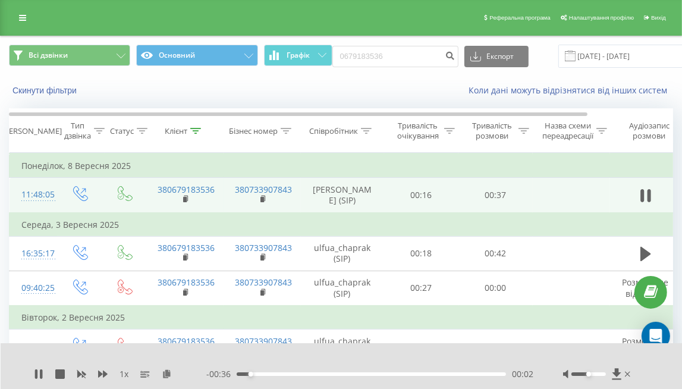
click at [350, 372] on div "00:02" at bounding box center [370, 374] width 269 height 4
click at [404, 373] on div "00:23" at bounding box center [370, 374] width 269 height 4
click at [437, 375] on div "00:25" at bounding box center [370, 374] width 269 height 4
click at [40, 373] on icon at bounding box center [41, 374] width 2 height 10
click at [452, 373] on div "00:32" at bounding box center [370, 374] width 269 height 4
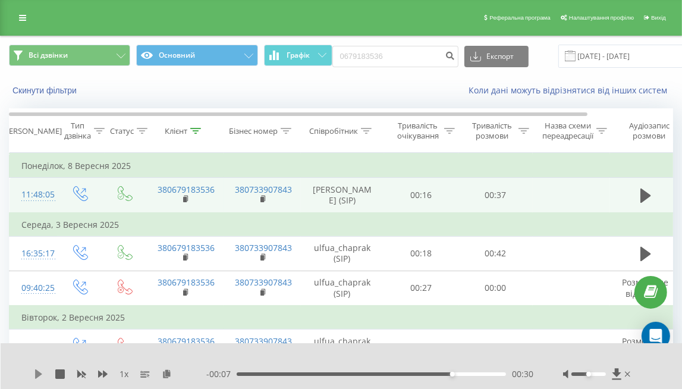
click at [37, 372] on icon at bounding box center [38, 374] width 7 height 10
click at [393, 371] on div "- 00:02 00:36 00:36" at bounding box center [369, 374] width 327 height 12
click at [393, 371] on div "- 00:01 00:36 00:36" at bounding box center [369, 374] width 327 height 12
click at [393, 373] on div "00:36" at bounding box center [370, 374] width 269 height 4
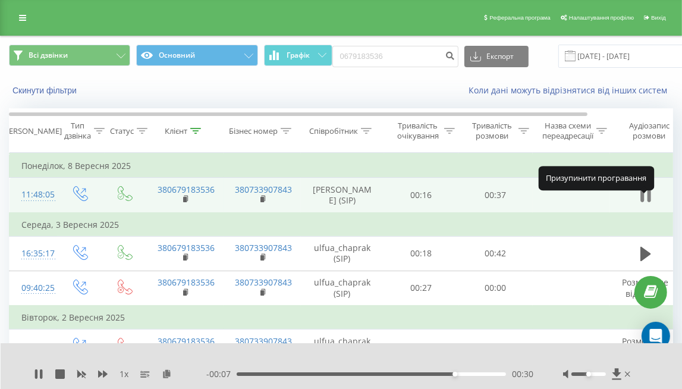
click at [642, 202] on icon at bounding box center [642, 195] width 4 height 13
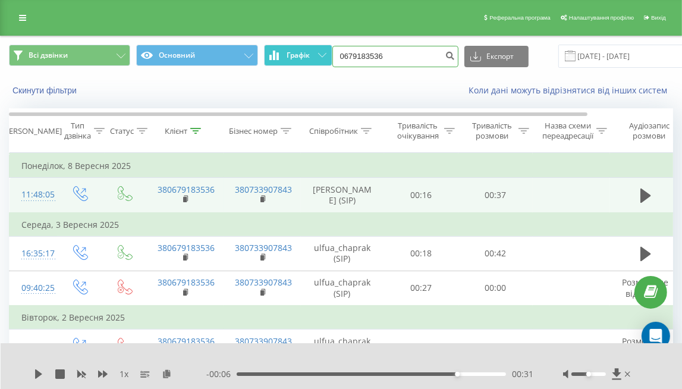
drag, startPoint x: 392, startPoint y: 56, endPoint x: 329, endPoint y: 45, distance: 64.6
click at [329, 45] on div "Всі дзвінки Основний Графік 0679183536 Експорт .csv .xls .xlsx 19.06.2025 - 19.…" at bounding box center [341, 56] width 664 height 23
paste input "(067) 730 60 35"
type input "0677306035"
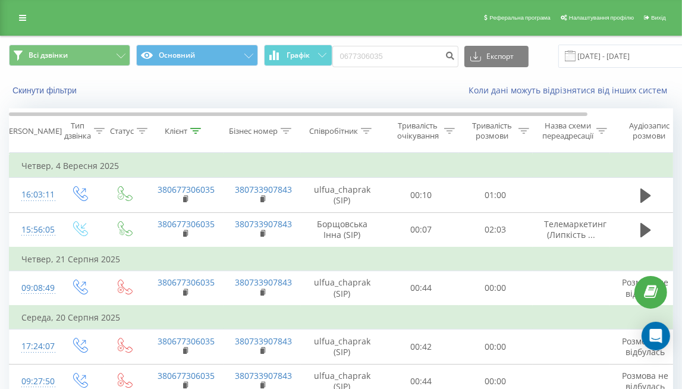
click at [109, 93] on div "Скинути фільтри" at bounding box center [128, 90] width 255 height 12
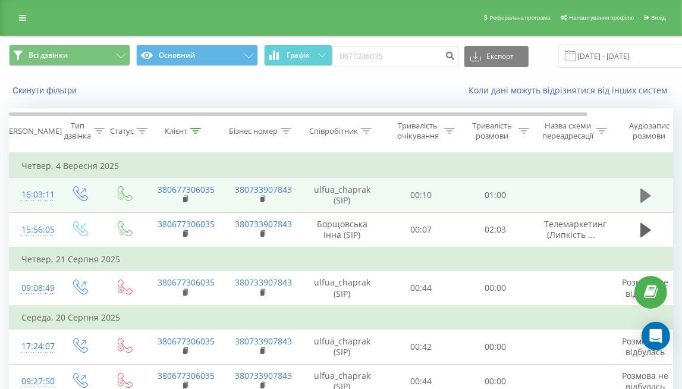
click at [640, 196] on icon at bounding box center [645, 195] width 11 height 17
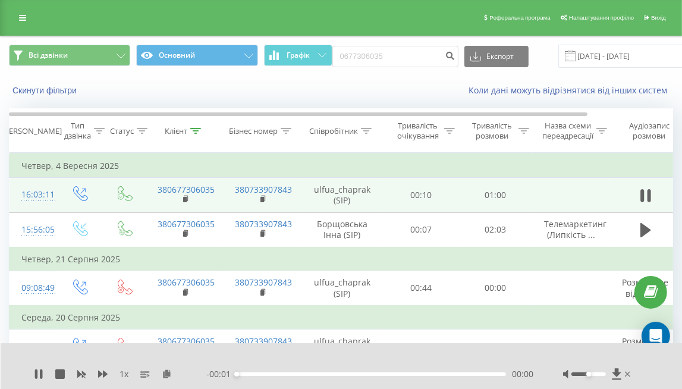
click at [381, 373] on div "00:00" at bounding box center [370, 374] width 269 height 4
click at [380, 375] on div "00:02" at bounding box center [370, 374] width 269 height 4
click at [126, 92] on div "Скинути фільтри" at bounding box center [128, 90] width 255 height 12
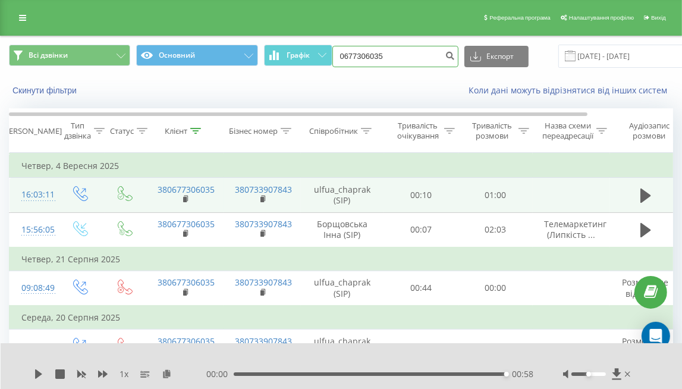
drag, startPoint x: 412, startPoint y: 54, endPoint x: 286, endPoint y: 67, distance: 126.6
click at [286, 67] on div "Всі дзвінки Основний Графік 0677306035 Експорт .csv .xls .xlsx 19.06.2025 - 19.…" at bounding box center [341, 56] width 664 height 23
paste input "(098) 431 28 32"
type input "0984312832"
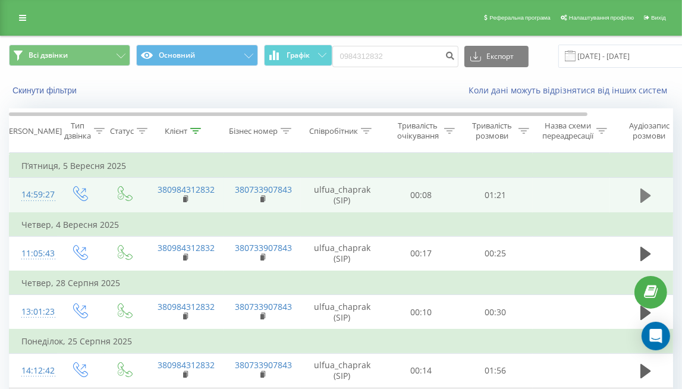
click at [640, 198] on icon at bounding box center [645, 195] width 11 height 17
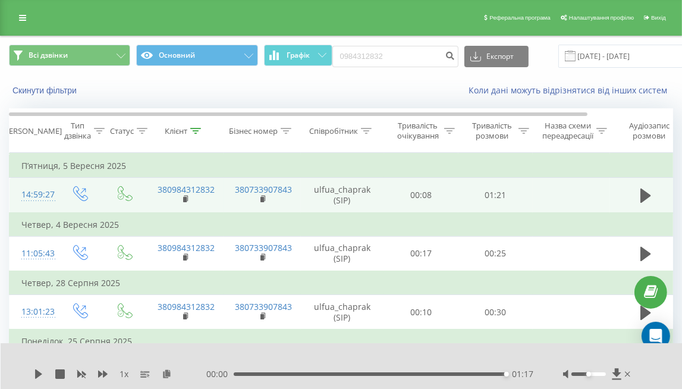
click at [115, 89] on div "Скинути фільтри" at bounding box center [128, 90] width 255 height 12
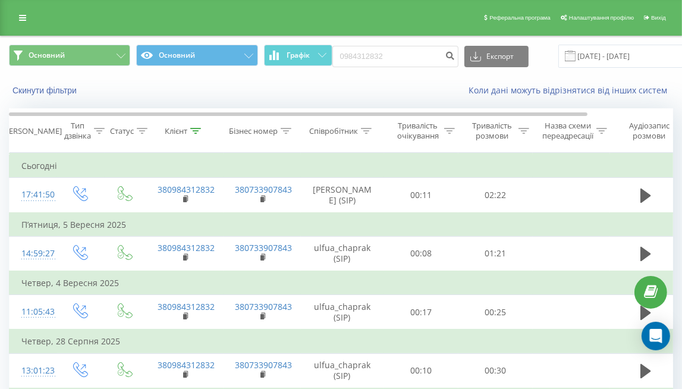
click at [102, 87] on div "Скинути фільтри" at bounding box center [128, 90] width 255 height 12
drag, startPoint x: 399, startPoint y: 49, endPoint x: 335, endPoint y: 52, distance: 64.2
click at [335, 52] on input "0984312832" at bounding box center [395, 56] width 126 height 21
paste input "[PHONE_NUMBER]"
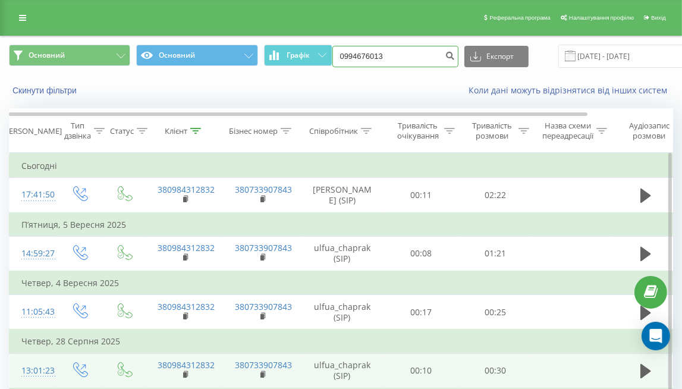
type input "0994676013"
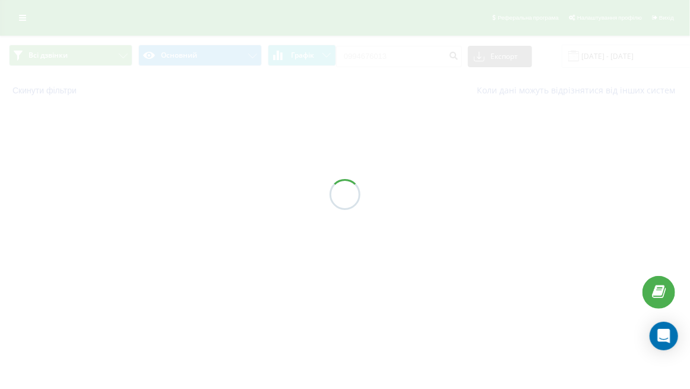
click at [94, 150] on div at bounding box center [345, 194] width 690 height 389
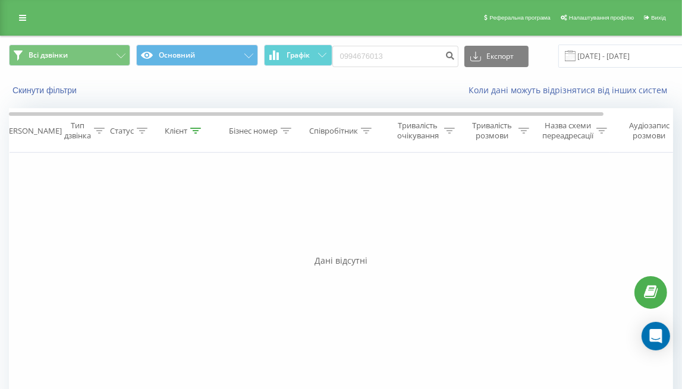
drag, startPoint x: 63, startPoint y: 223, endPoint x: 72, endPoint y: 215, distance: 12.2
click at [63, 223] on div "Фільтрувати за умовою Дорівнює Введіть значення Скасувати OK Фільтрувати за умо…" at bounding box center [341, 286] width 664 height 267
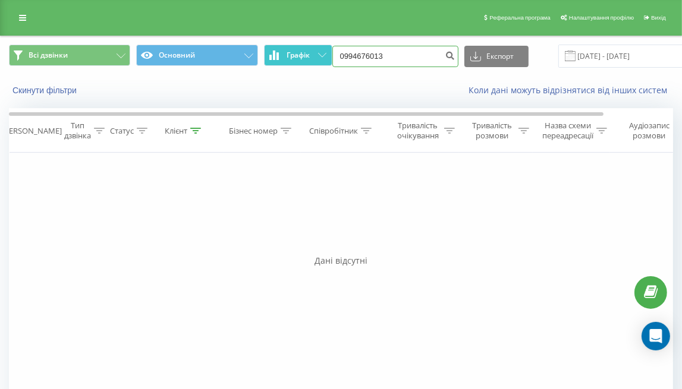
drag, startPoint x: 333, startPoint y: 52, endPoint x: 314, endPoint y: 52, distance: 19.0
click at [314, 52] on div "Всі дзвінки Основний Графік 0994676013 Експорт .csv .xls .xlsx 19.06.2025 - 19.…" at bounding box center [341, 56] width 664 height 23
paste input "380984312832"
click at [347, 52] on input "380984312832" at bounding box center [395, 56] width 126 height 21
type input "0984312832"
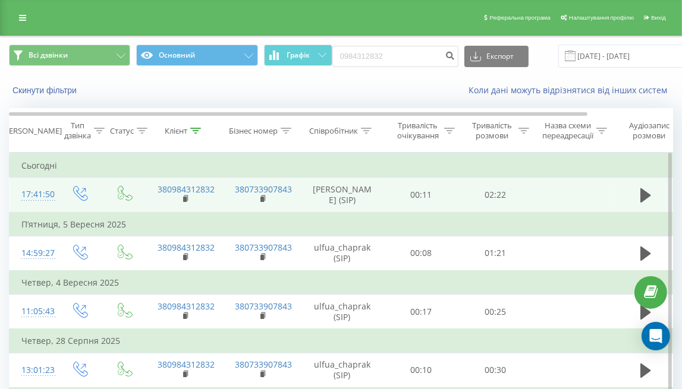
drag, startPoint x: 640, startPoint y: 201, endPoint x: 620, endPoint y: 210, distance: 21.5
click at [640, 201] on icon at bounding box center [645, 195] width 11 height 14
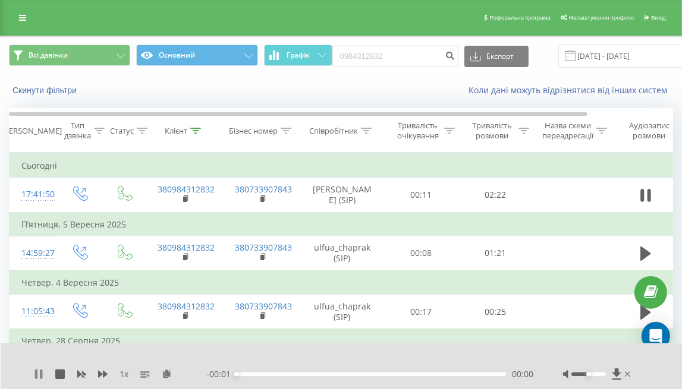
click at [40, 376] on icon at bounding box center [41, 375] width 2 height 10
click at [40, 370] on icon at bounding box center [39, 375] width 10 height 10
click at [258, 374] on div "00:00" at bounding box center [370, 375] width 269 height 4
click at [34, 373] on icon at bounding box center [39, 375] width 10 height 10
click at [617, 372] on icon at bounding box center [616, 373] width 9 height 11
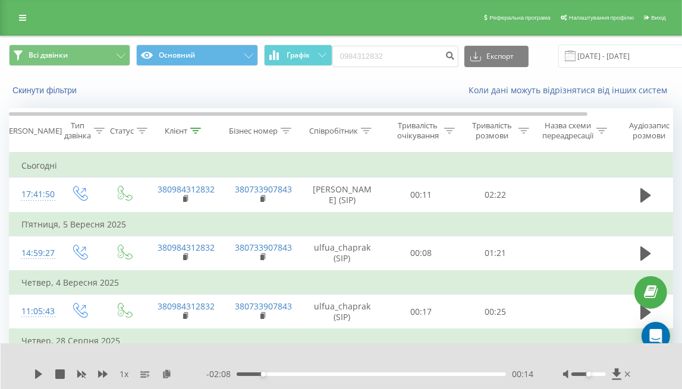
click at [111, 90] on div "Скинути фільтри" at bounding box center [128, 90] width 255 height 12
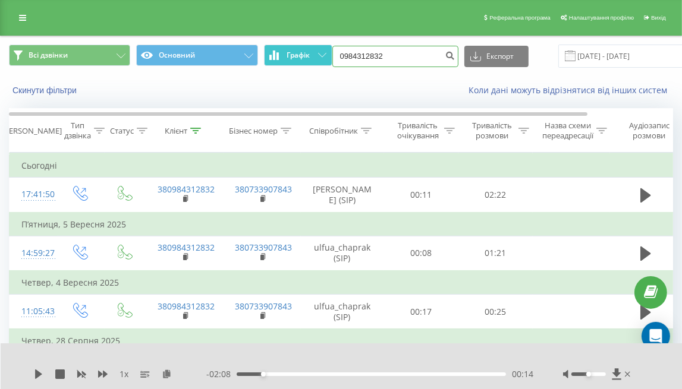
drag, startPoint x: 409, startPoint y: 53, endPoint x: 327, endPoint y: 52, distance: 82.6
click at [327, 52] on div "Всі дзвінки Основний Графік 0984312832 Експорт .csv .xls .xlsx 19.06.2025 - 19.…" at bounding box center [341, 56] width 664 height 23
paste input "(067) 883 04 46"
type input "0678830446"
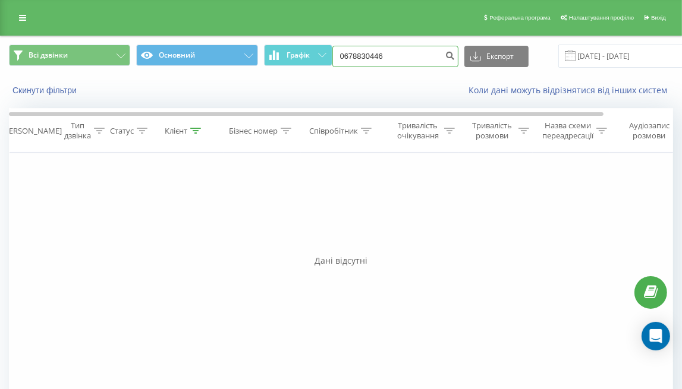
drag, startPoint x: 400, startPoint y: 52, endPoint x: 328, endPoint y: 42, distance: 73.1
click at [328, 42] on div "Всі дзвінки Основний Графік 0678830446 Експорт .csv .xls .xlsx [DATE] - [DATE]" at bounding box center [341, 56] width 680 height 40
paste input "[PHONE_NUMBER]"
click at [414, 188] on div "Фільтрувати за умовою Дорівнює Введіть значення Скасувати OK Фільтрувати за умо…" at bounding box center [341, 286] width 664 height 267
click at [426, 51] on input "[PHONE_NUMBER]" at bounding box center [395, 56] width 126 height 21
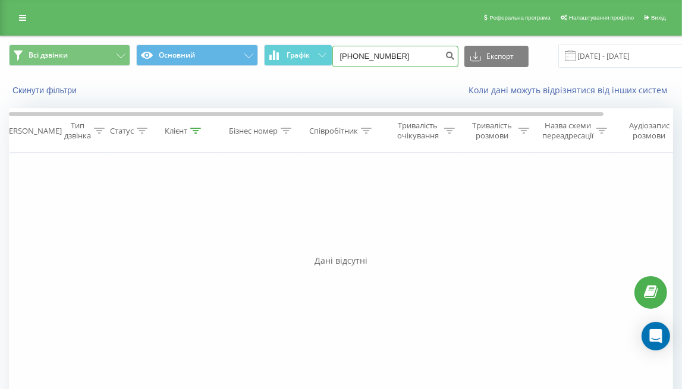
click at [426, 51] on input "[PHONE_NUMBER]" at bounding box center [395, 56] width 126 height 21
paste input
type input "0689137251"
drag, startPoint x: 402, startPoint y: 51, endPoint x: 305, endPoint y: 42, distance: 97.2
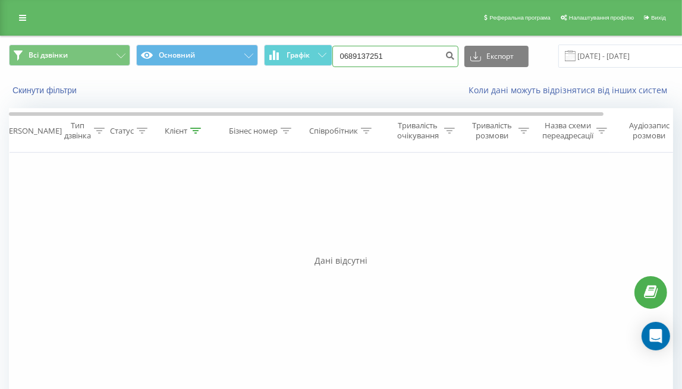
click at [305, 42] on div "Всі дзвінки Основний Графік 0689137251 Експорт .csv .xls .xlsx 19.06.2025 - 19.…" at bounding box center [341, 56] width 680 height 40
paste input "(067) 755 58 49"
type input "0677555849"
click at [83, 226] on div "Фільтрувати за умовою Дорівнює Введіть значення Скасувати OK Фільтрувати за умо…" at bounding box center [341, 286] width 664 height 267
drag, startPoint x: 399, startPoint y: 59, endPoint x: 313, endPoint y: 63, distance: 86.3
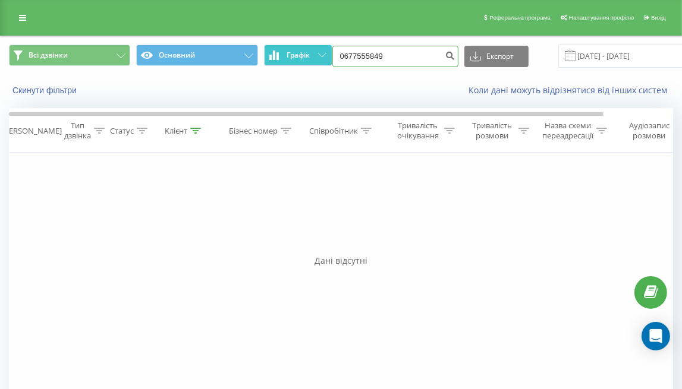
click at [313, 63] on div "Всі дзвінки Основний Графік 0677555849 Експорт .csv .xls .xlsx [DATE] - [DATE]" at bounding box center [341, 56] width 664 height 23
paste input "(096) 747 55 47"
type input "0967475547"
drag, startPoint x: 393, startPoint y: 64, endPoint x: 308, endPoint y: 51, distance: 85.3
click at [308, 51] on div "Всі дзвінки Основний Графік 0967475547 Експорт .csv .xls .xlsx [DATE] - [DATE]" at bounding box center [341, 56] width 664 height 23
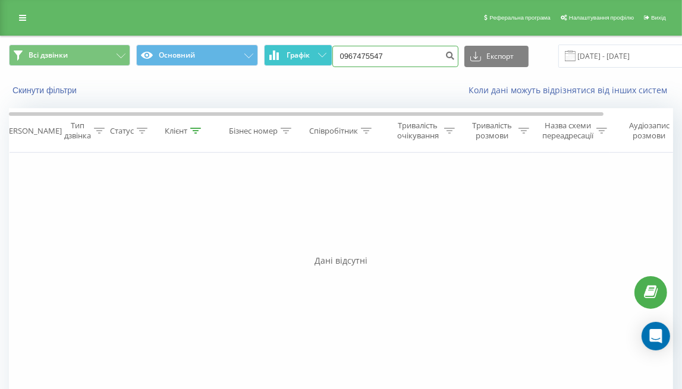
paste input "[PHONE_NUMBER]"
type input "0957554251"
drag, startPoint x: 412, startPoint y: 52, endPoint x: 340, endPoint y: 58, distance: 72.1
click at [343, 58] on input "0957554251" at bounding box center [395, 56] width 126 height 21
type input "0"
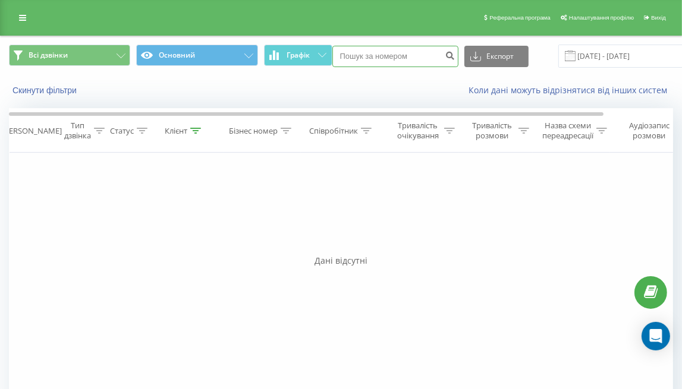
paste input "(050) 260 81 41"
type input "0502608141"
click at [81, 227] on div "Фільтрувати за умовою Дорівнює Введіть значення Скасувати OK Фільтрувати за умо…" at bounding box center [341, 286] width 664 height 267
